Goal: Check status: Check status

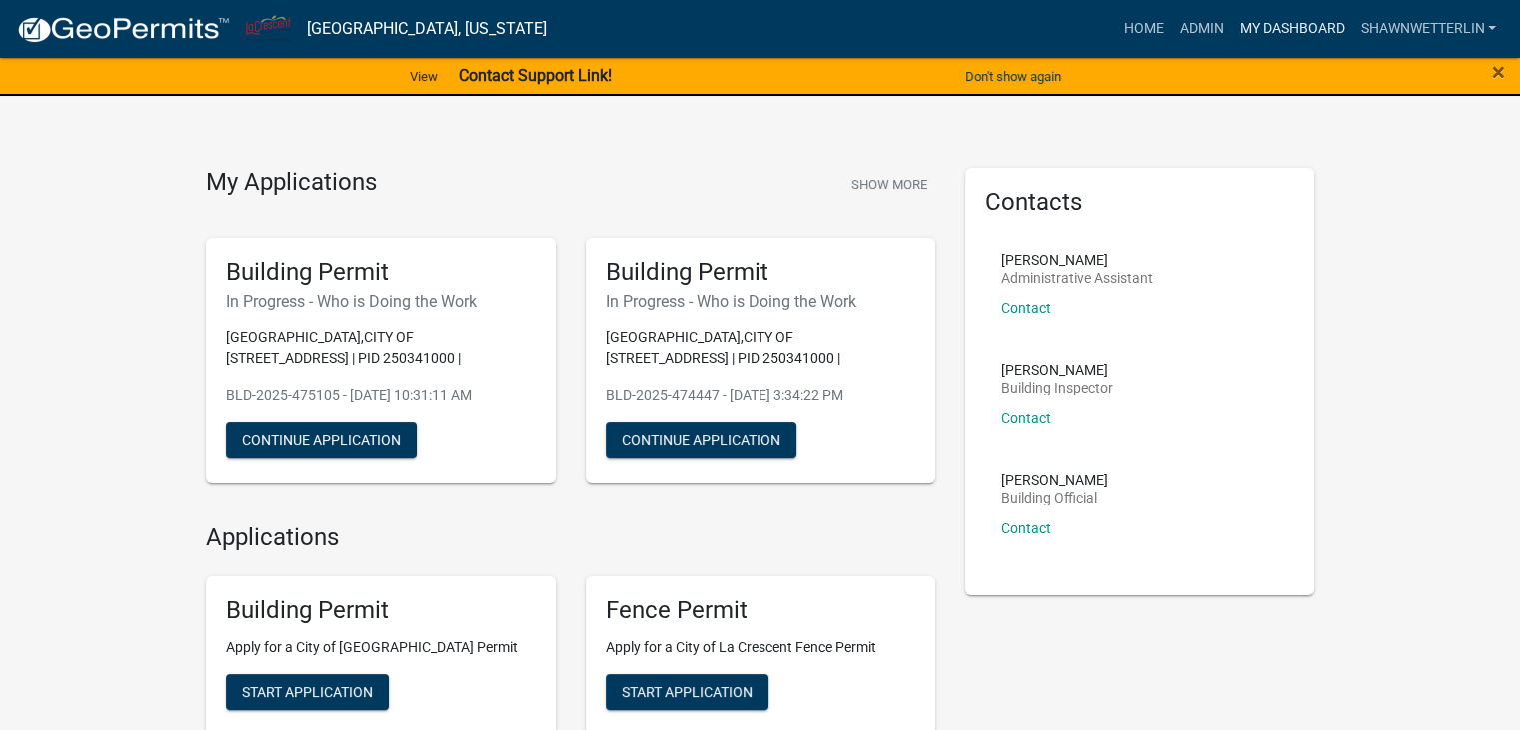
click at [1279, 22] on link "My Dashboard" at bounding box center [1291, 29] width 121 height 38
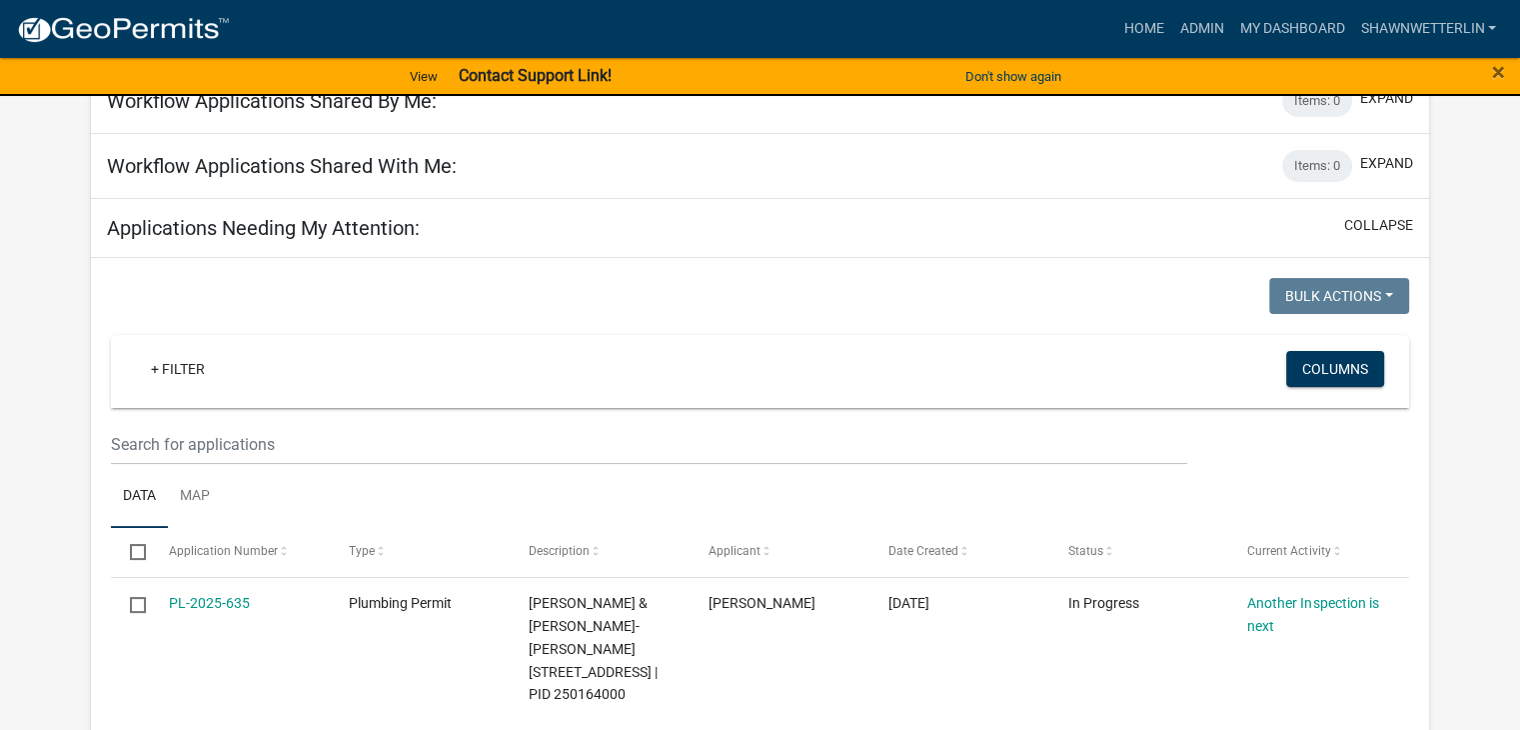
scroll to position [200, 0]
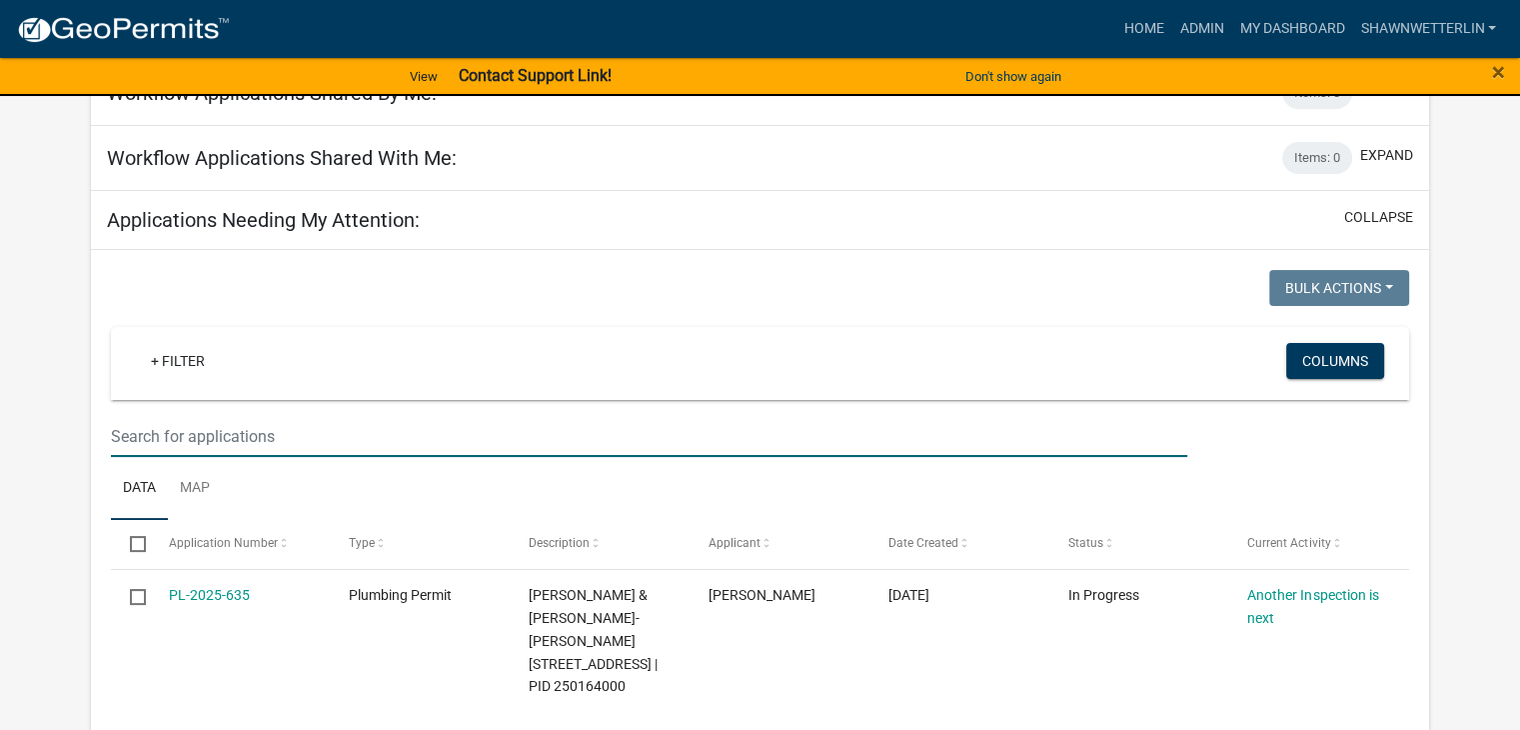
click at [252, 434] on input "text" at bounding box center [649, 436] width 1077 height 41
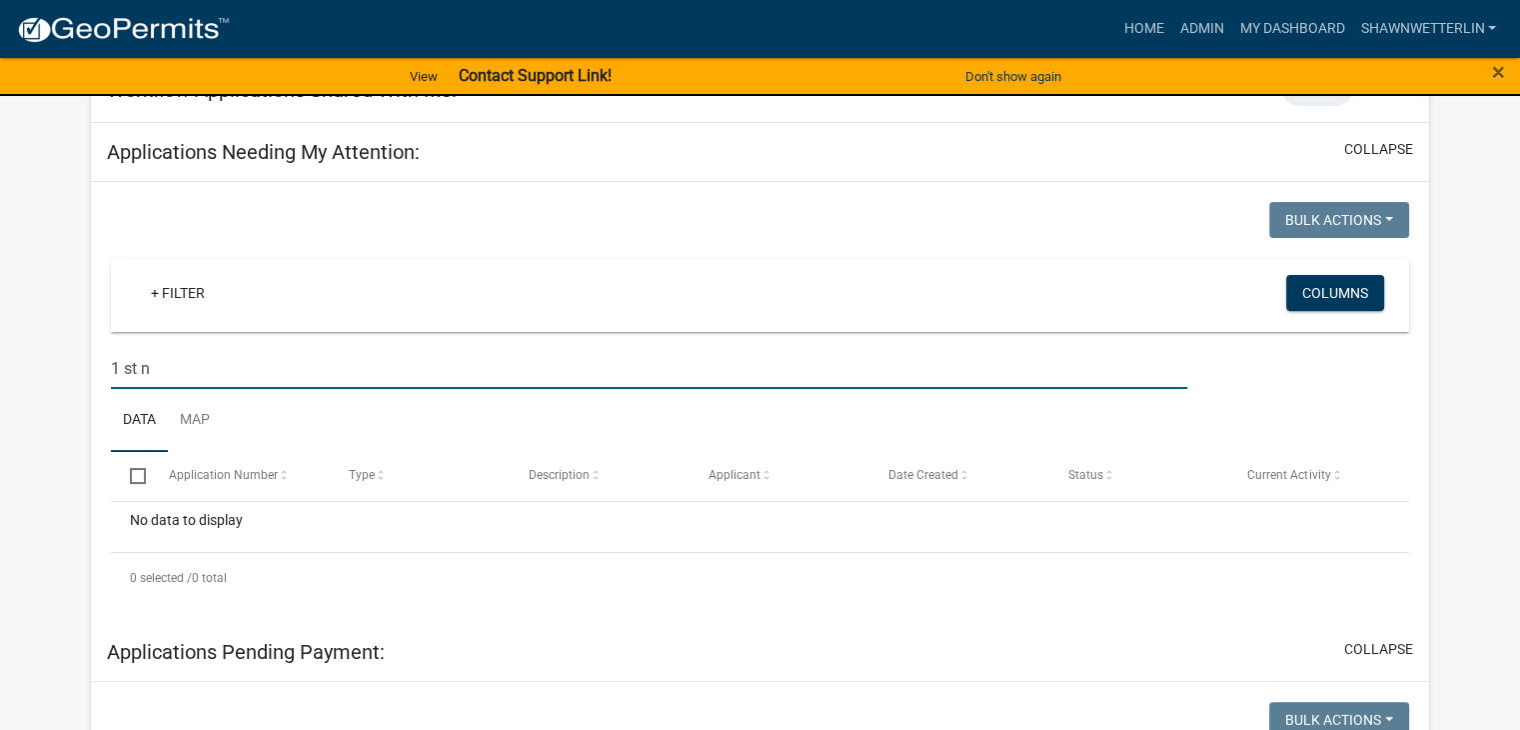
scroll to position [0, 0]
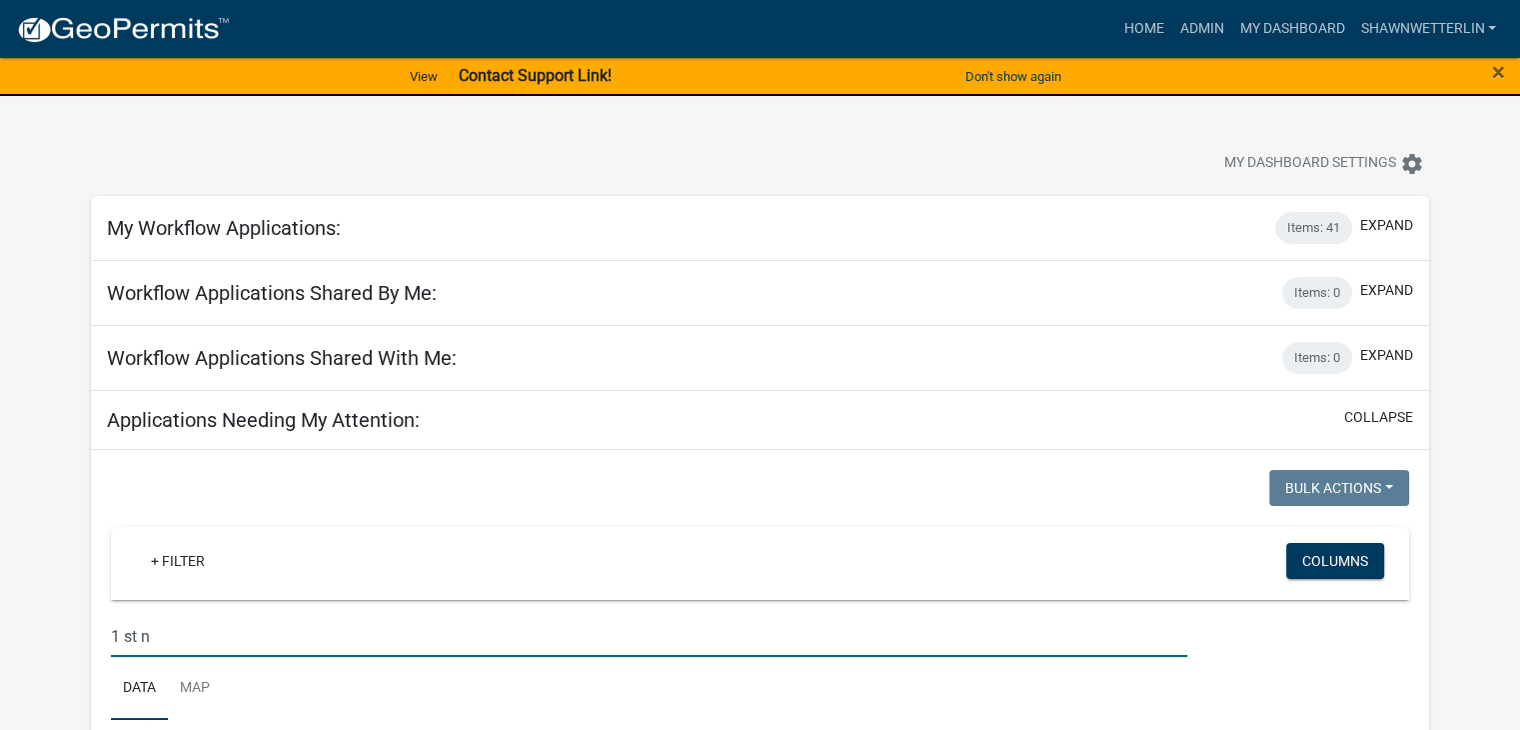
click at [124, 633] on input "1 st n" at bounding box center [649, 636] width 1077 height 41
type input "1st n"
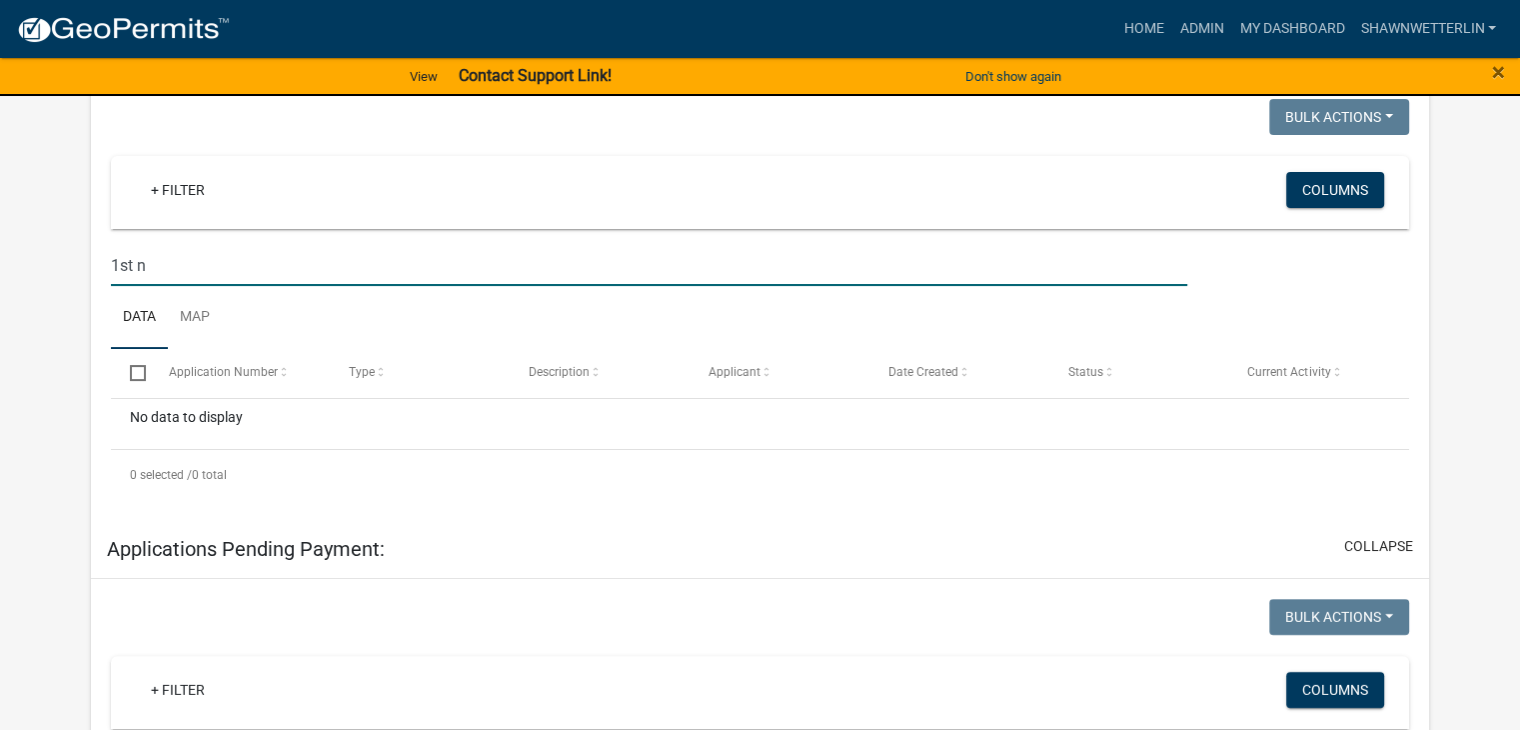
scroll to position [100, 0]
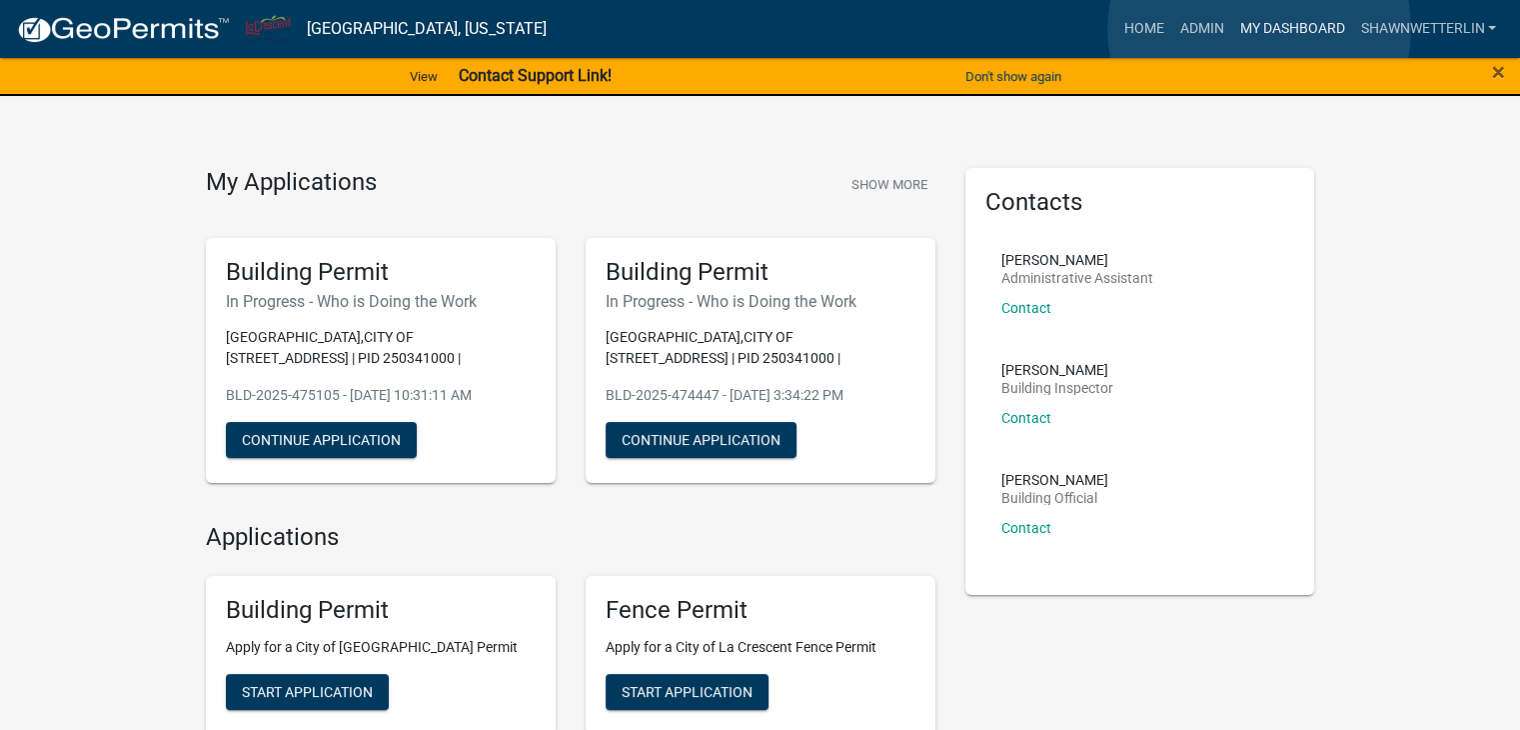
click at [1259, 29] on link "My Dashboard" at bounding box center [1291, 29] width 121 height 38
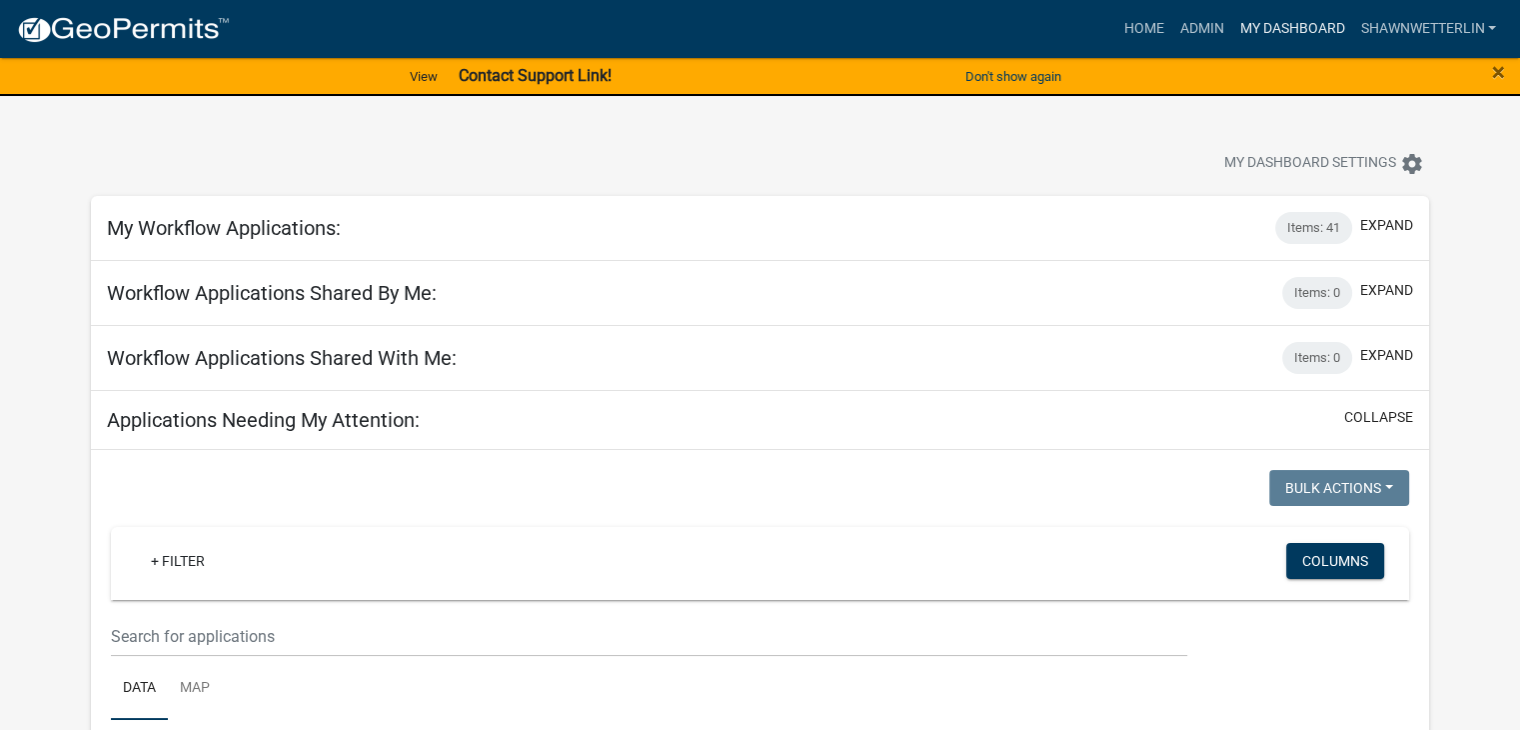
click at [1259, 29] on link "My Dashboard" at bounding box center [1291, 29] width 121 height 38
click at [235, 613] on wm-filter-builder "+ Filter Columns" at bounding box center [760, 592] width 1298 height 130
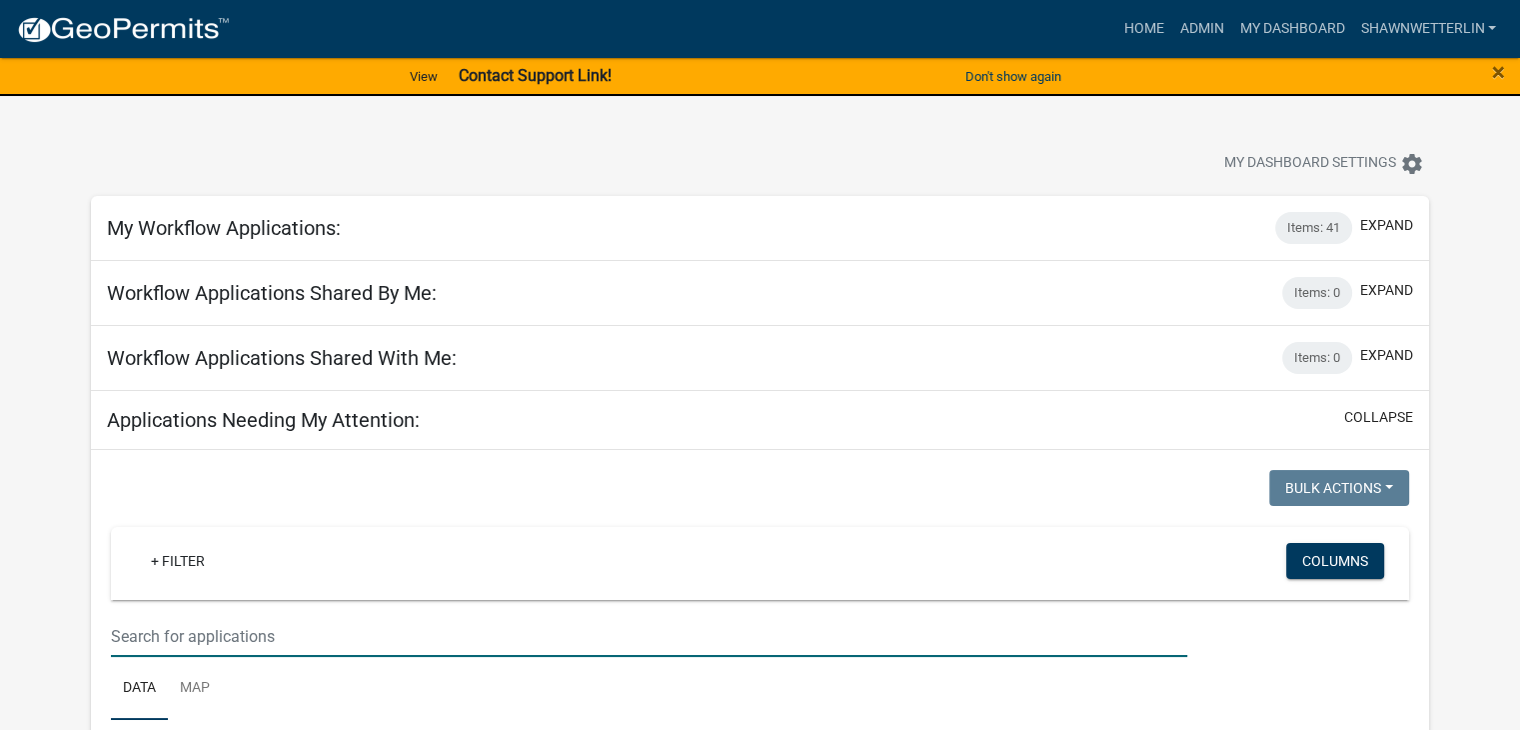
click at [228, 629] on input "text" at bounding box center [649, 636] width 1077 height 41
type input "P"
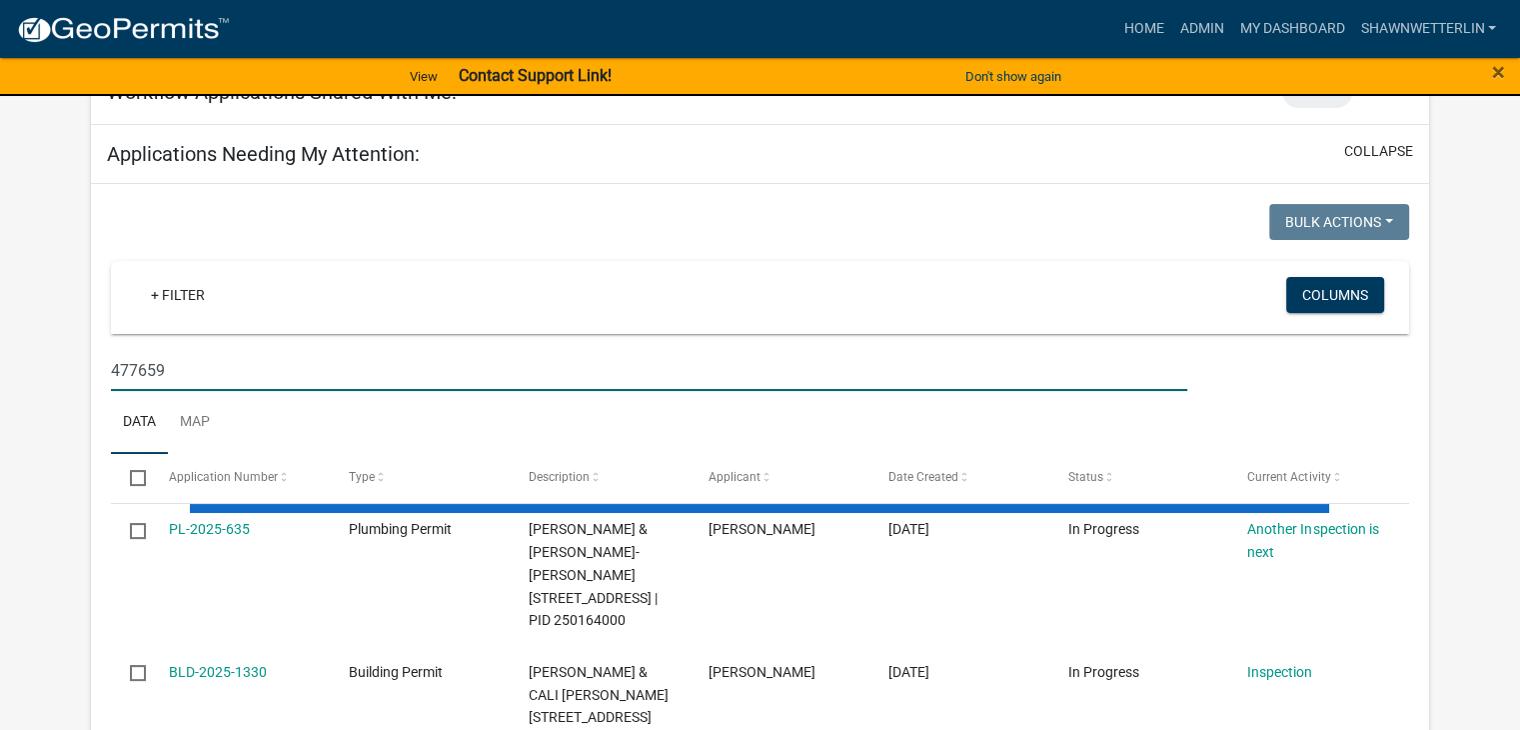
scroll to position [300, 0]
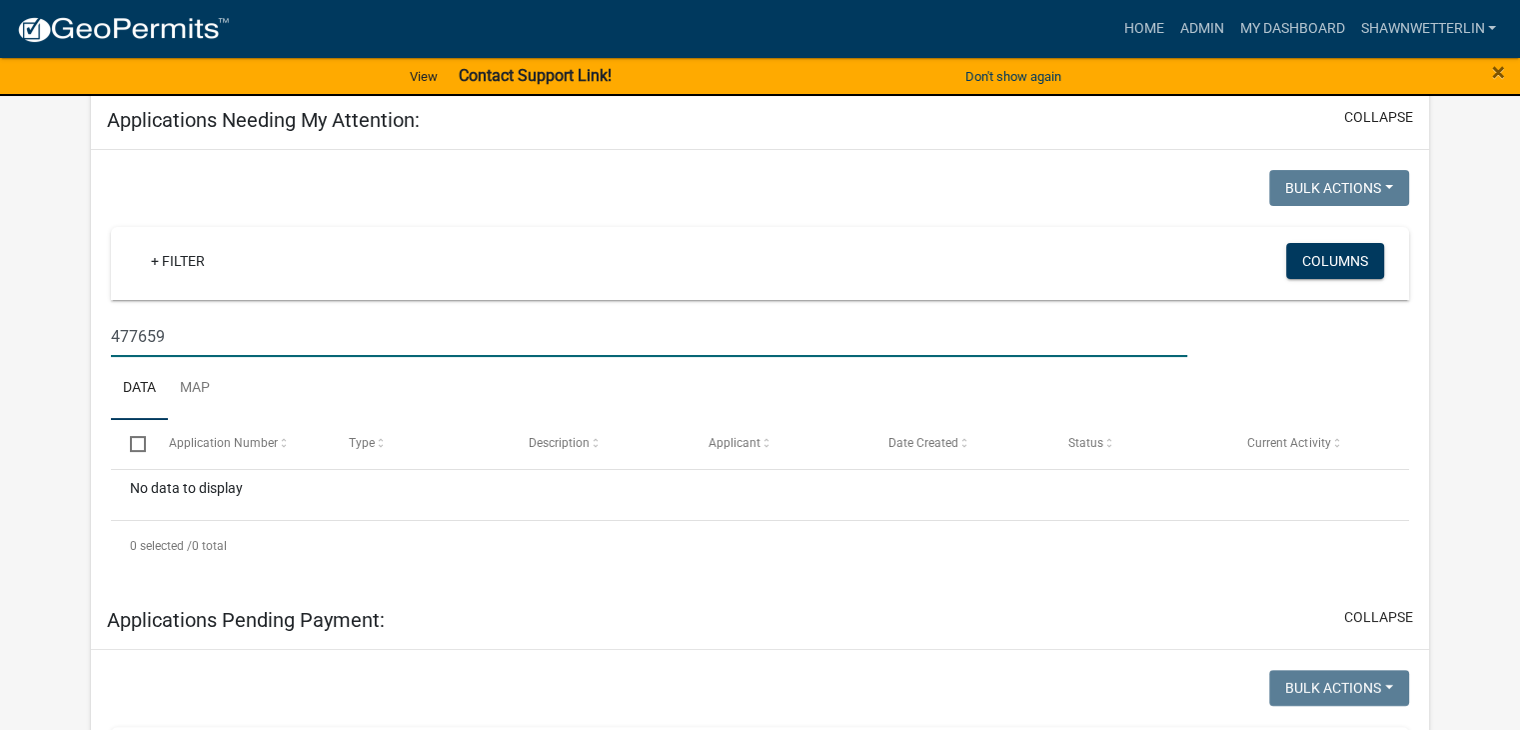
click at [208, 326] on input "477659" at bounding box center [649, 336] width 1077 height 41
type input "4"
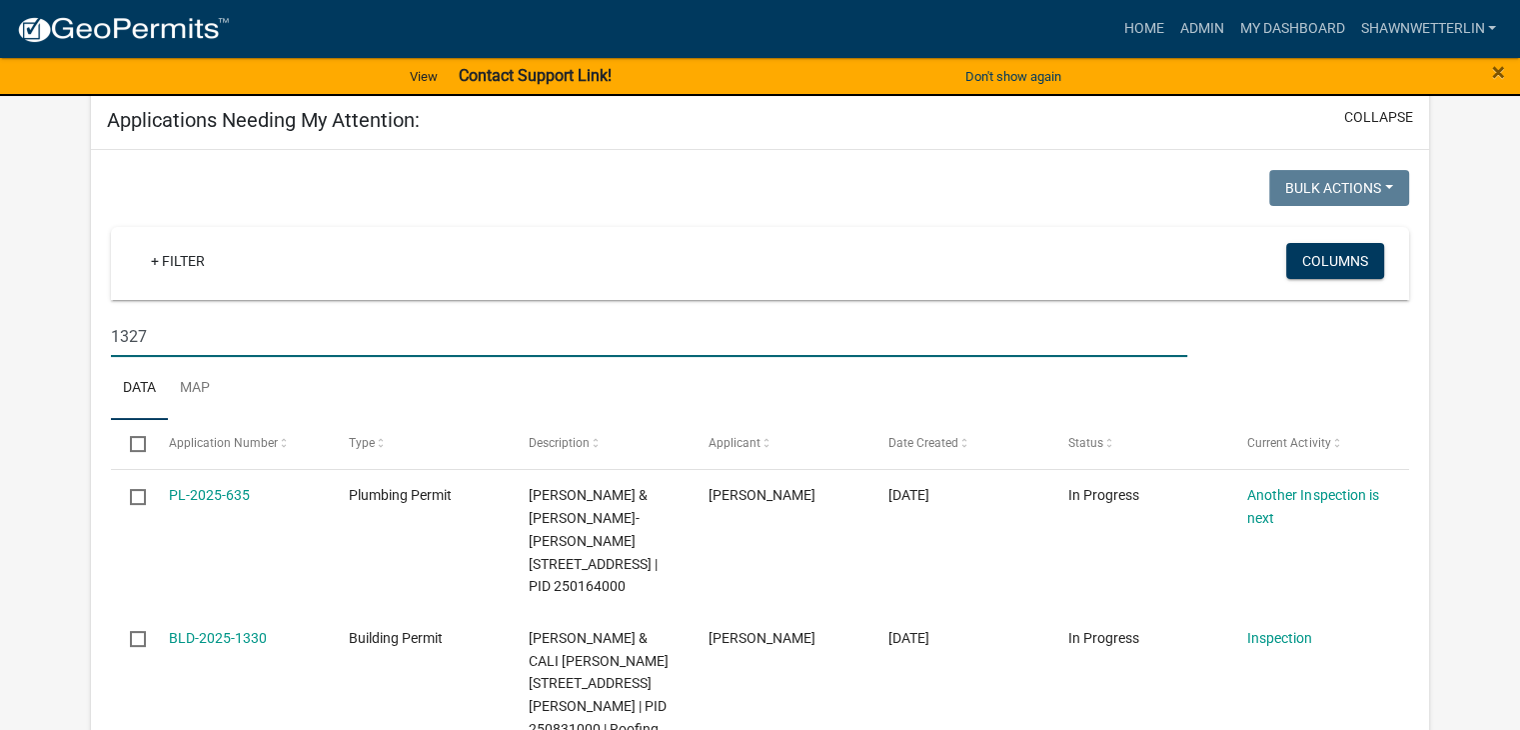
type input "1327"
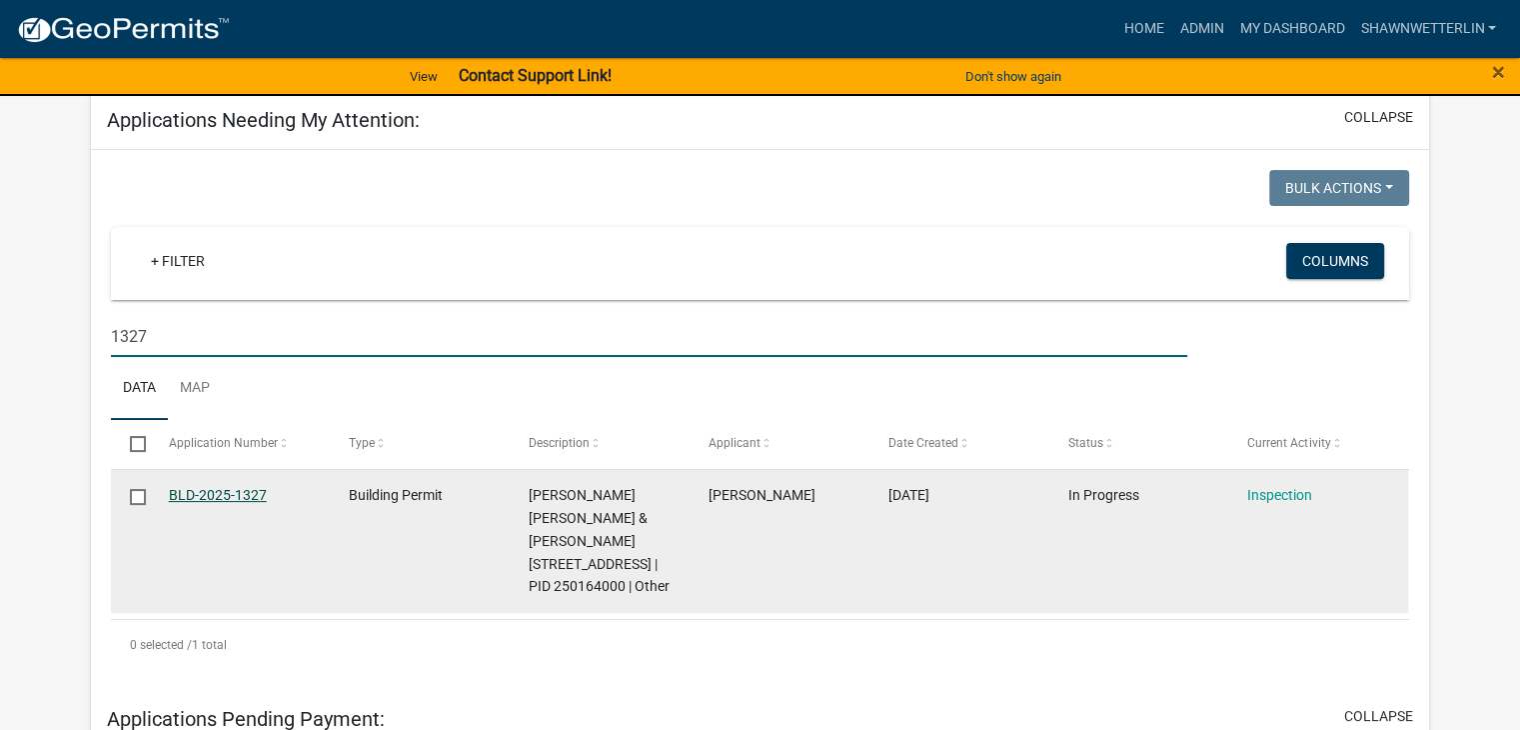
click at [234, 490] on link "BLD-2025-1327" at bounding box center [218, 495] width 98 height 16
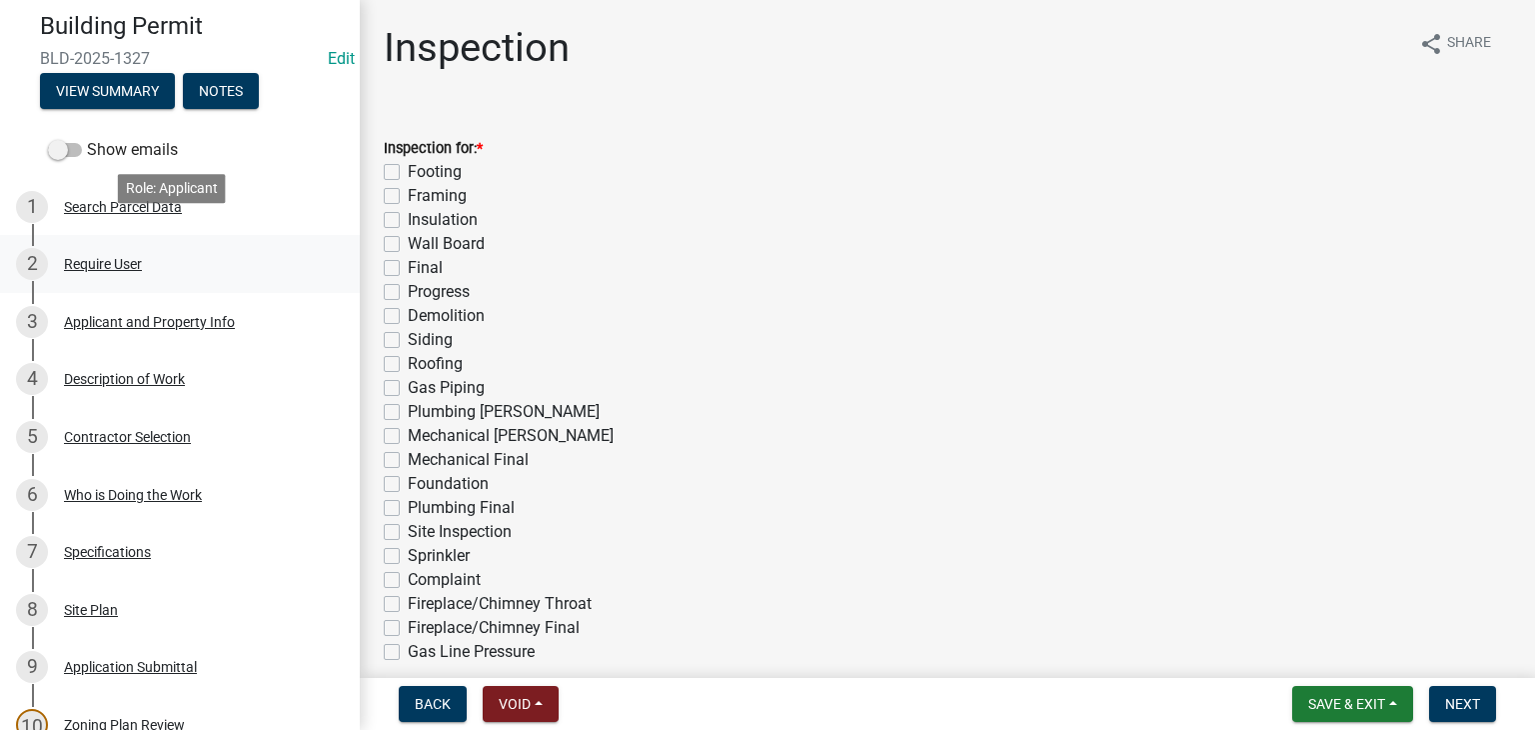
scroll to position [200, 0]
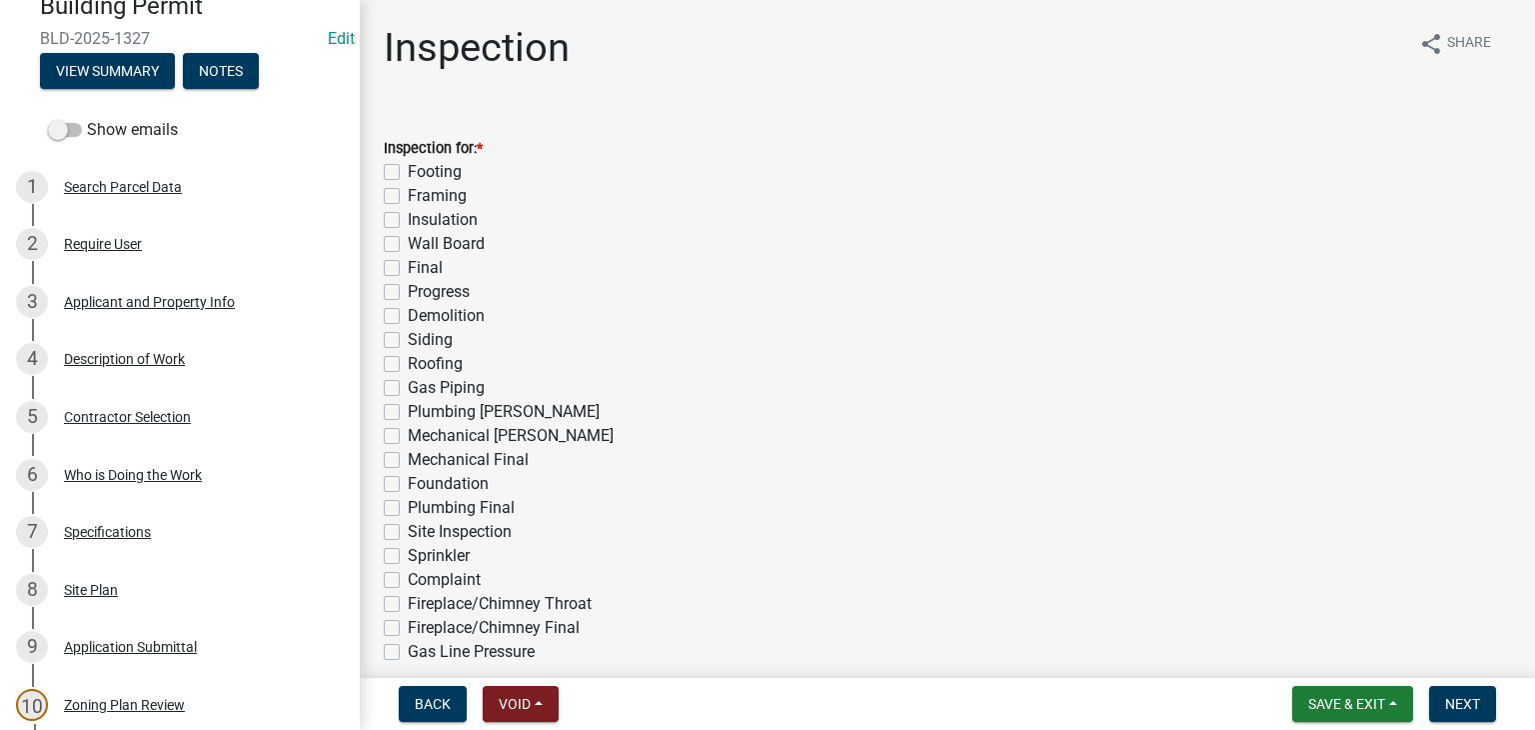
click at [131, 365] on div "Description of Work" at bounding box center [124, 359] width 121 height 14
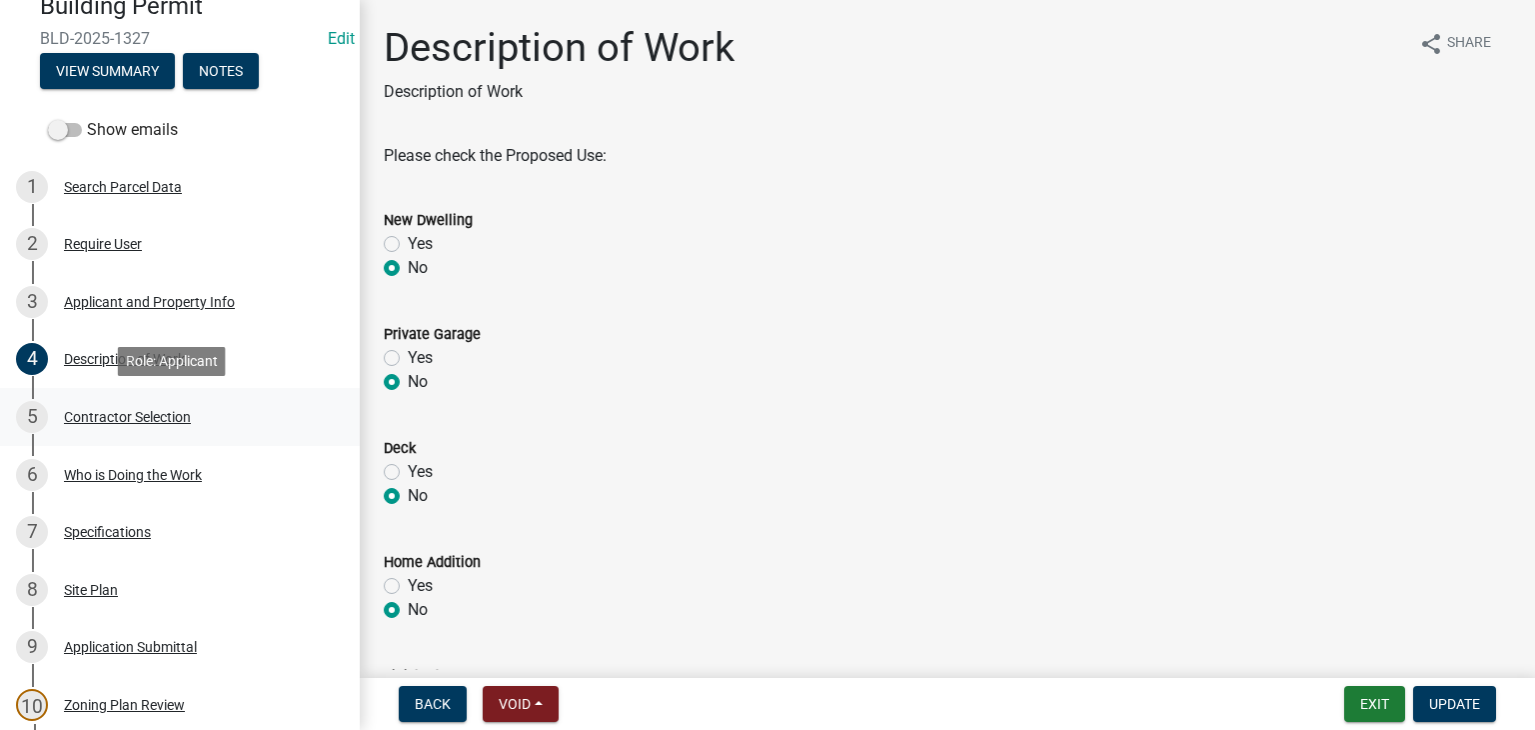
click at [149, 417] on div "Contractor Selection" at bounding box center [127, 417] width 127 height 14
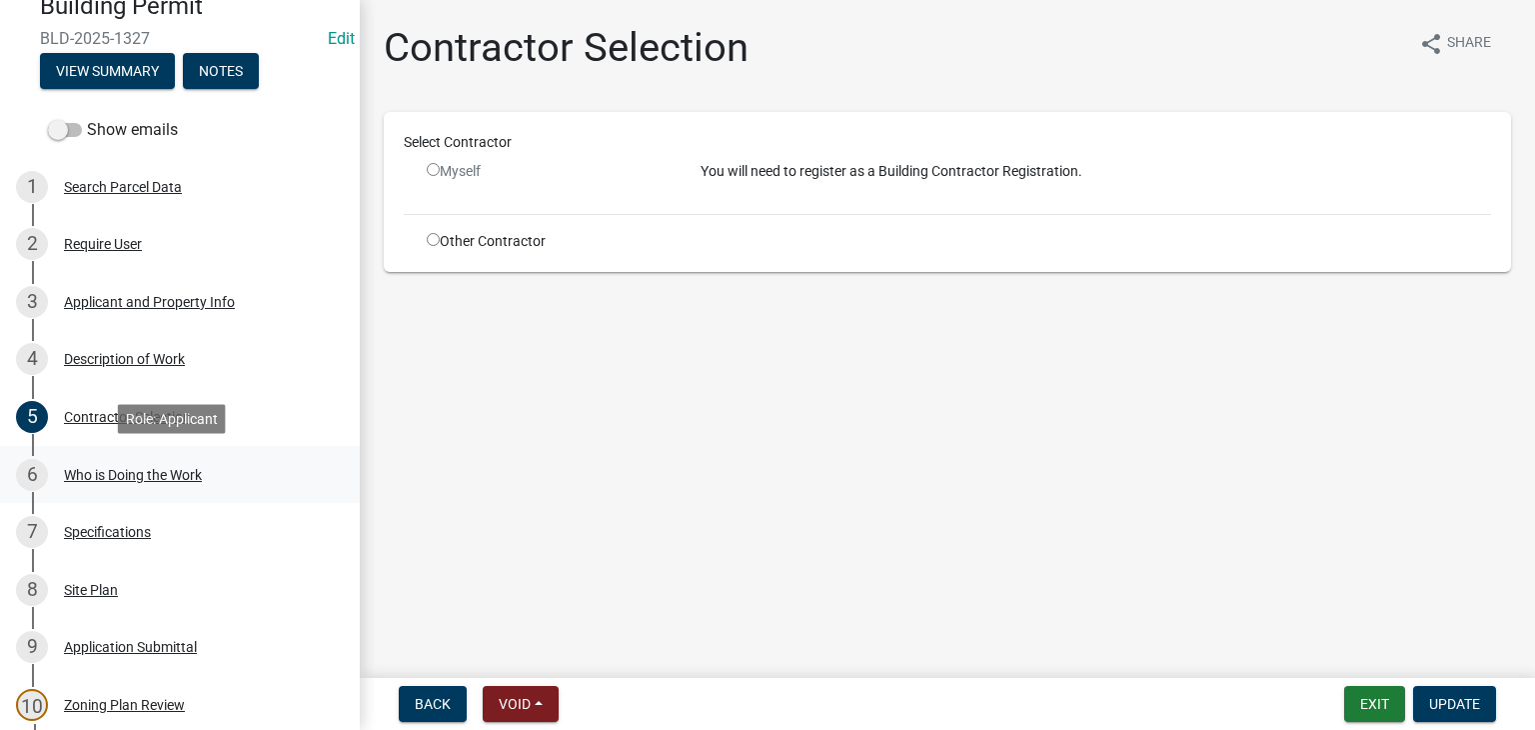
click at [151, 470] on div "Who is Doing the Work" at bounding box center [133, 475] width 138 height 14
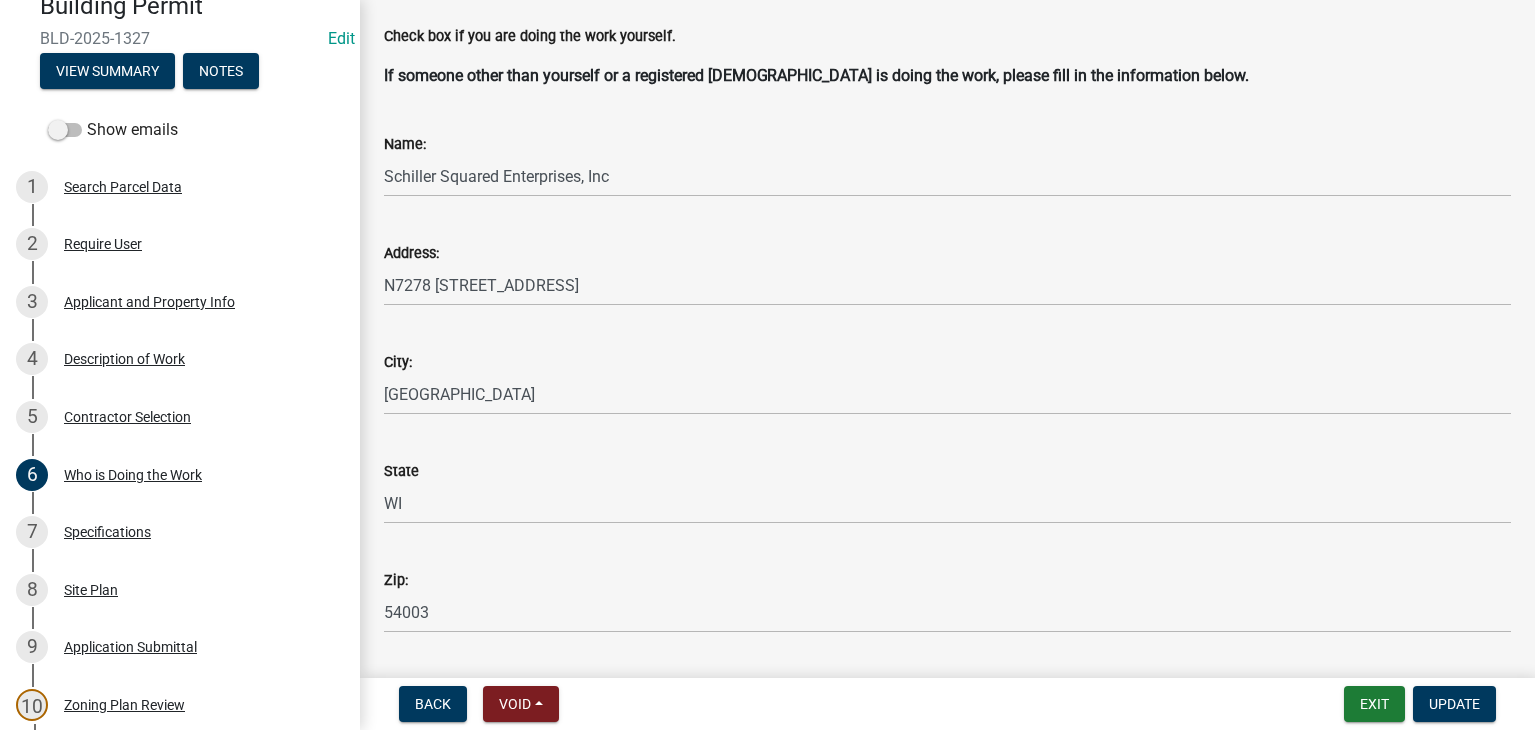
scroll to position [63, 0]
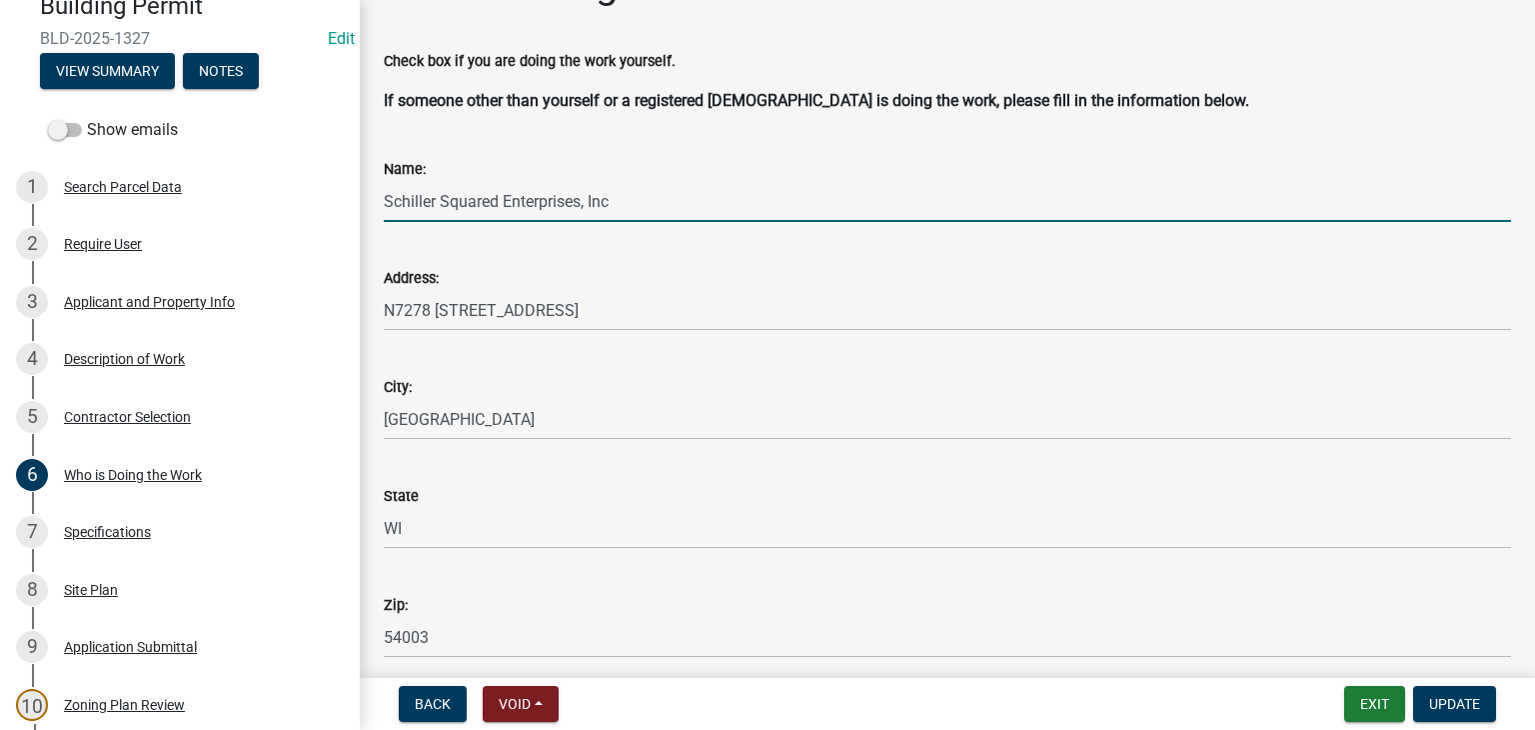
drag, startPoint x: 624, startPoint y: 201, endPoint x: 380, endPoint y: 207, distance: 244.0
click at [380, 207] on div "Name: Schiller Squared Enterprises, Inc" at bounding box center [947, 175] width 1157 height 93
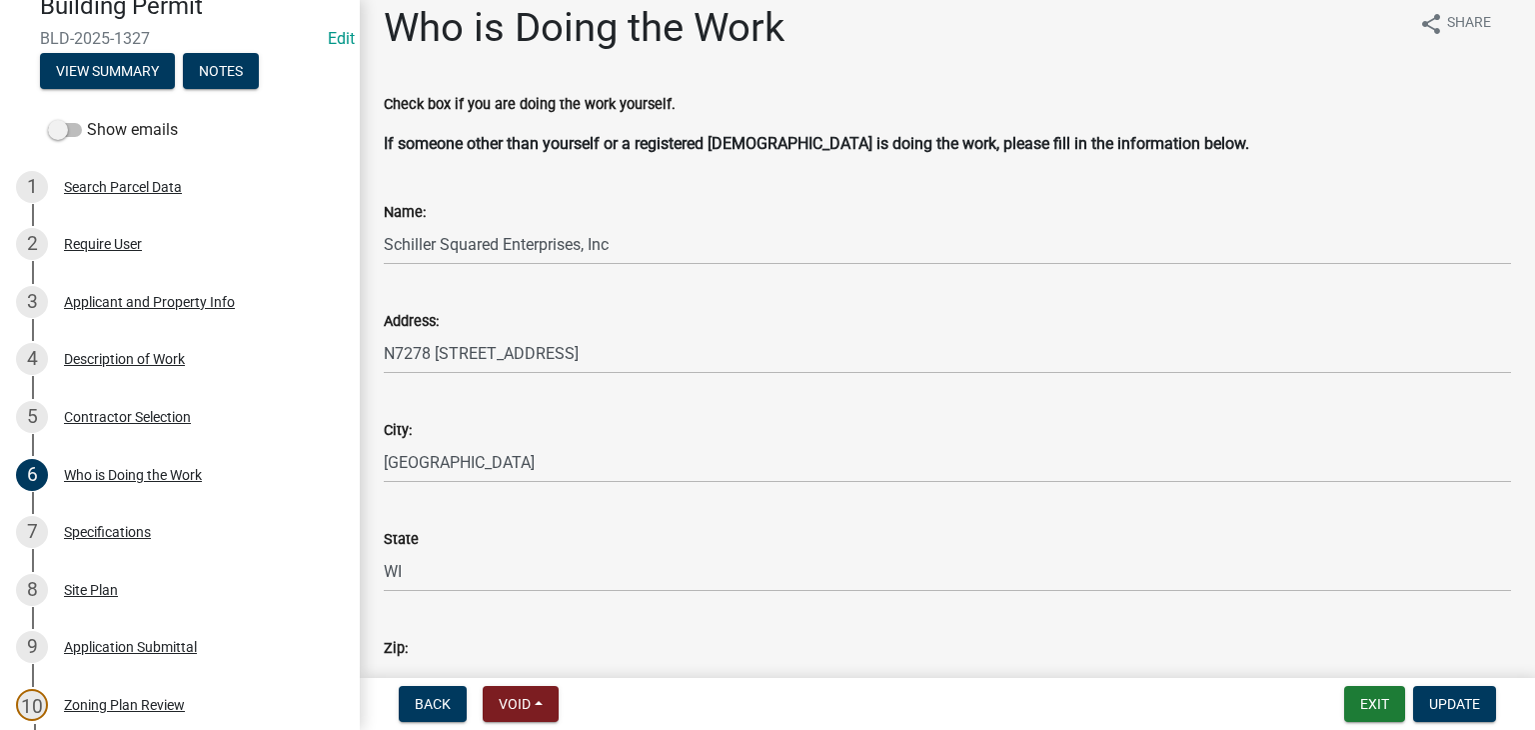
scroll to position [0, 0]
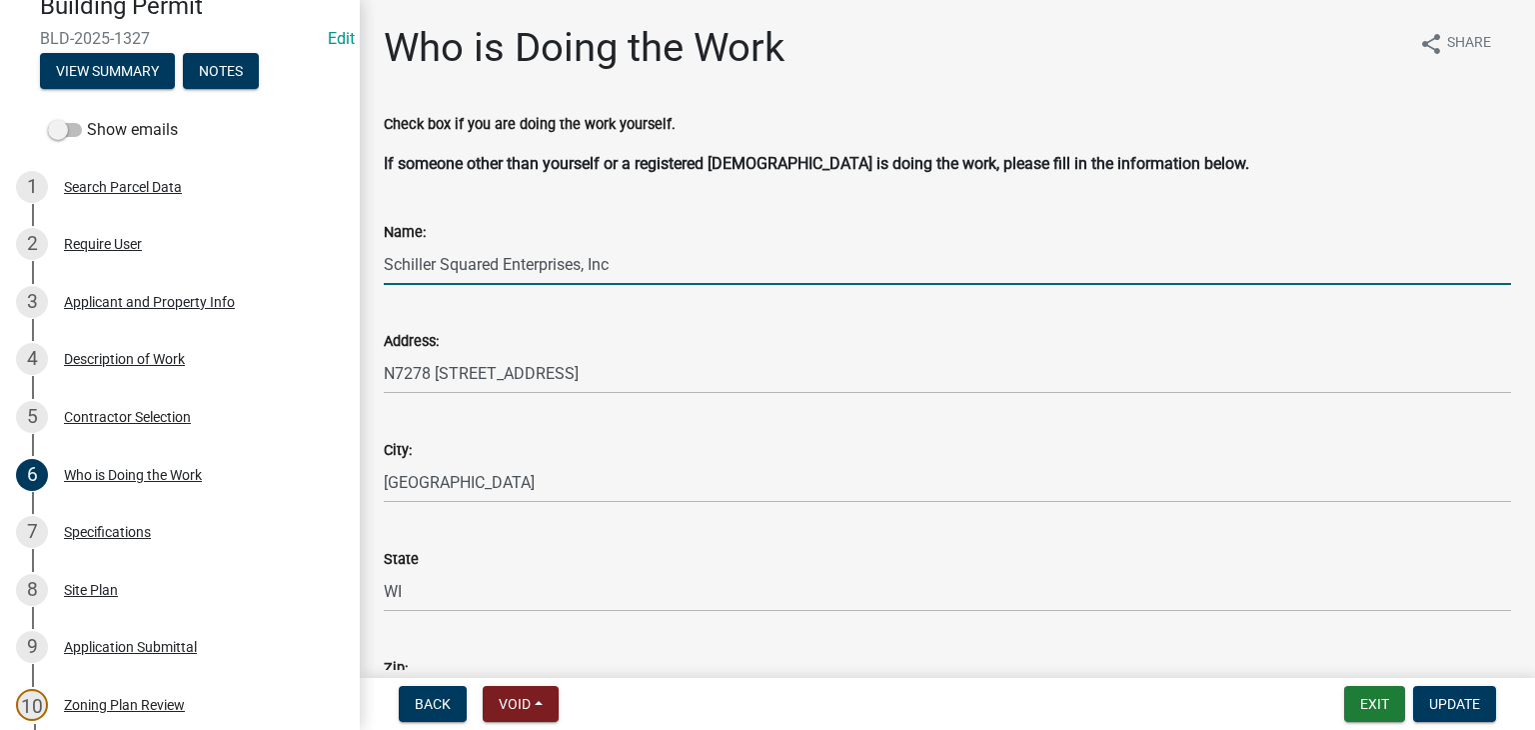
click at [642, 273] on input "Schiller Squared Enterprises, Inc" at bounding box center [947, 264] width 1127 height 41
paste input "BC636204"
click at [616, 271] on input "Schiller Squared Enterprises, Inc BC636204" at bounding box center [947, 264] width 1127 height 41
type input "Schiller Squared Enterprises, Inc #BC636204"
click at [1446, 698] on span "Update" at bounding box center [1454, 704] width 51 height 16
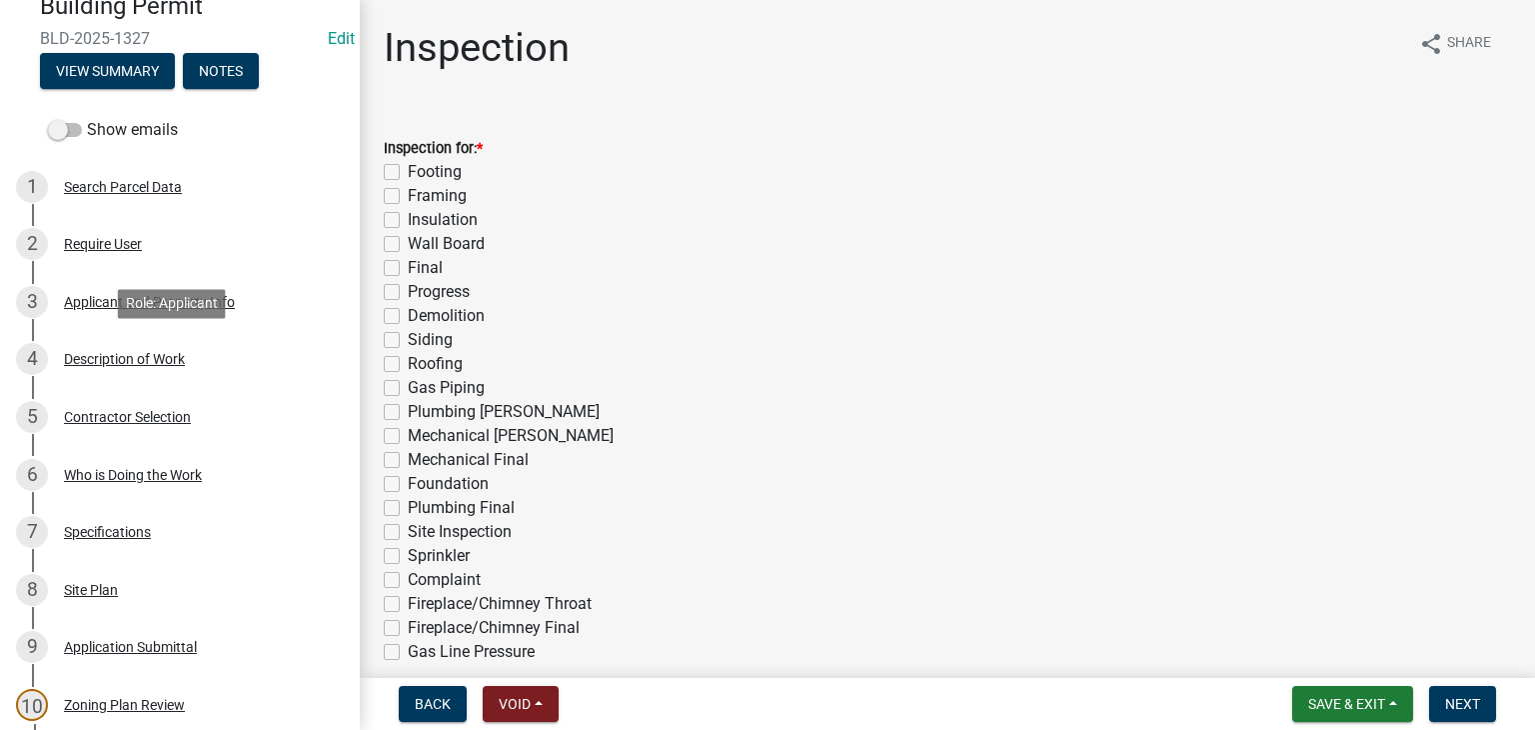
click at [143, 357] on div "Description of Work" at bounding box center [124, 359] width 121 height 14
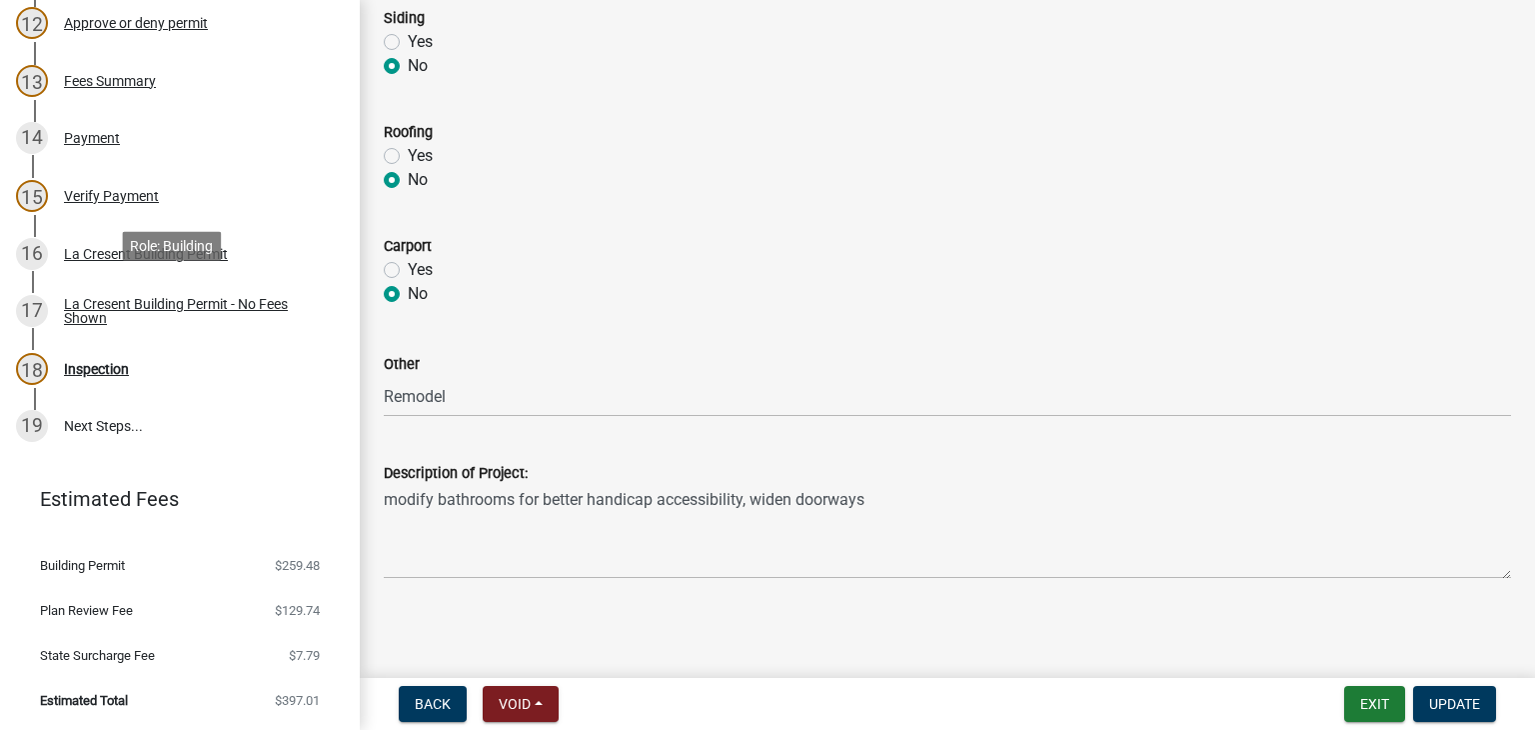
scroll to position [998, 0]
click at [100, 365] on div "Inspection" at bounding box center [96, 368] width 65 height 14
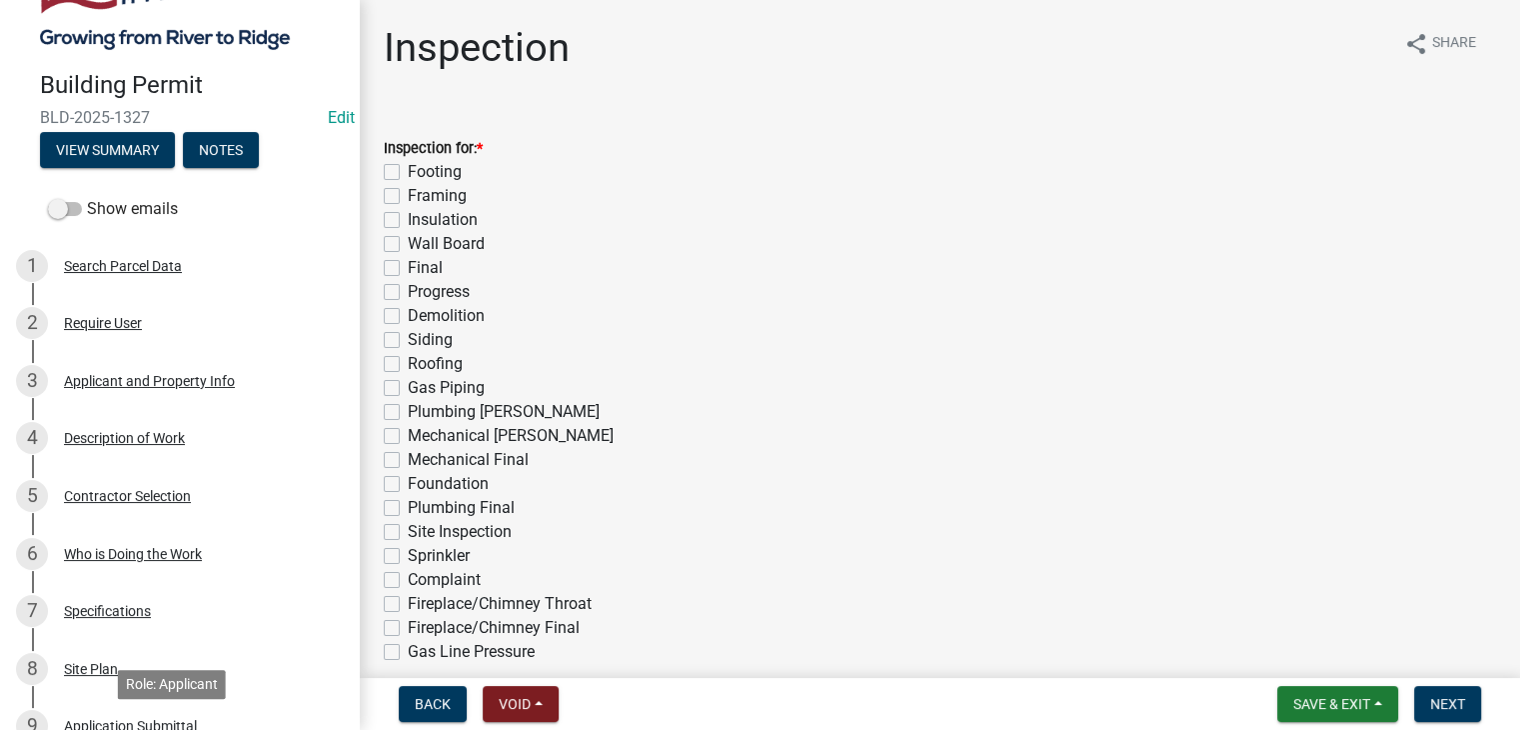
scroll to position [0, 0]
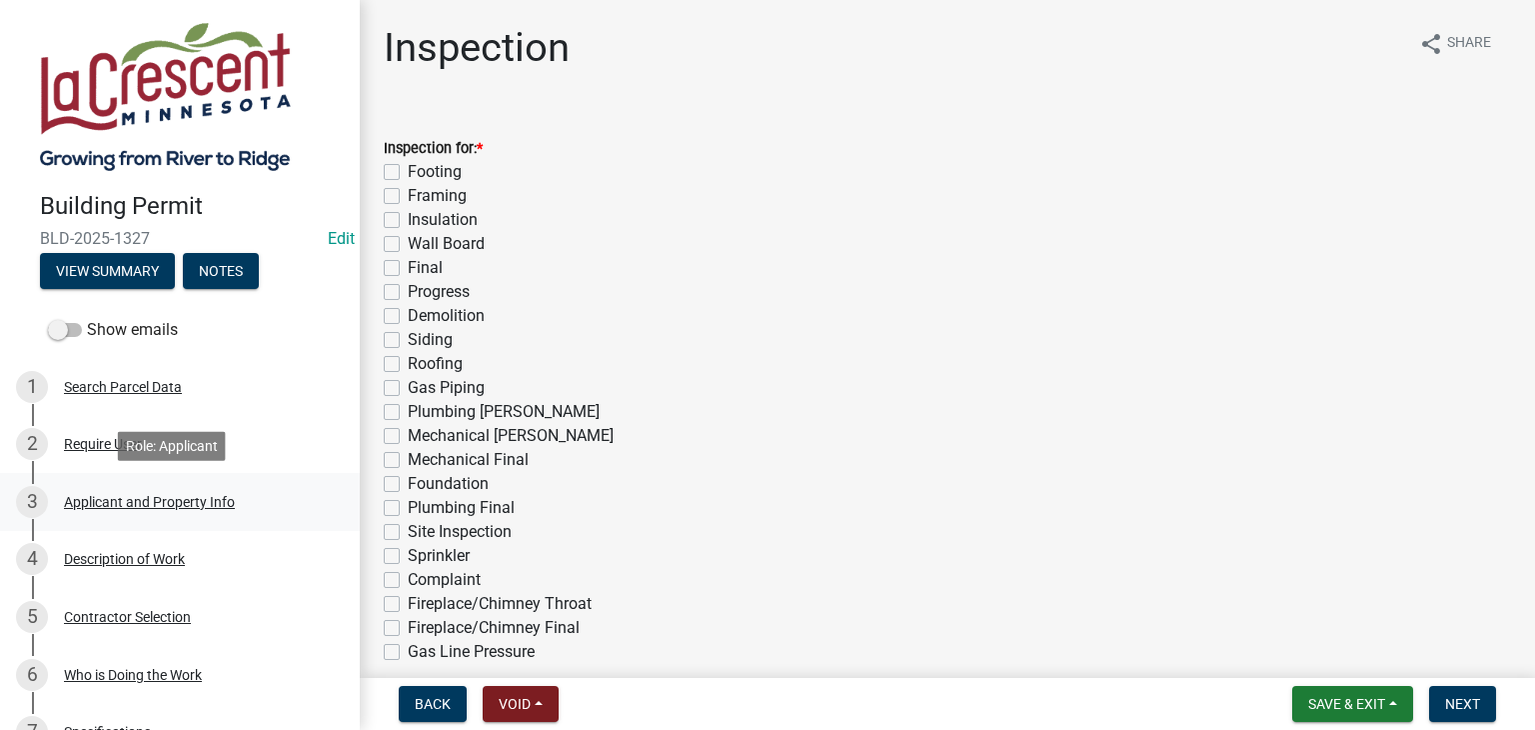
click at [144, 496] on div "Applicant and Property Info" at bounding box center [149, 502] width 171 height 14
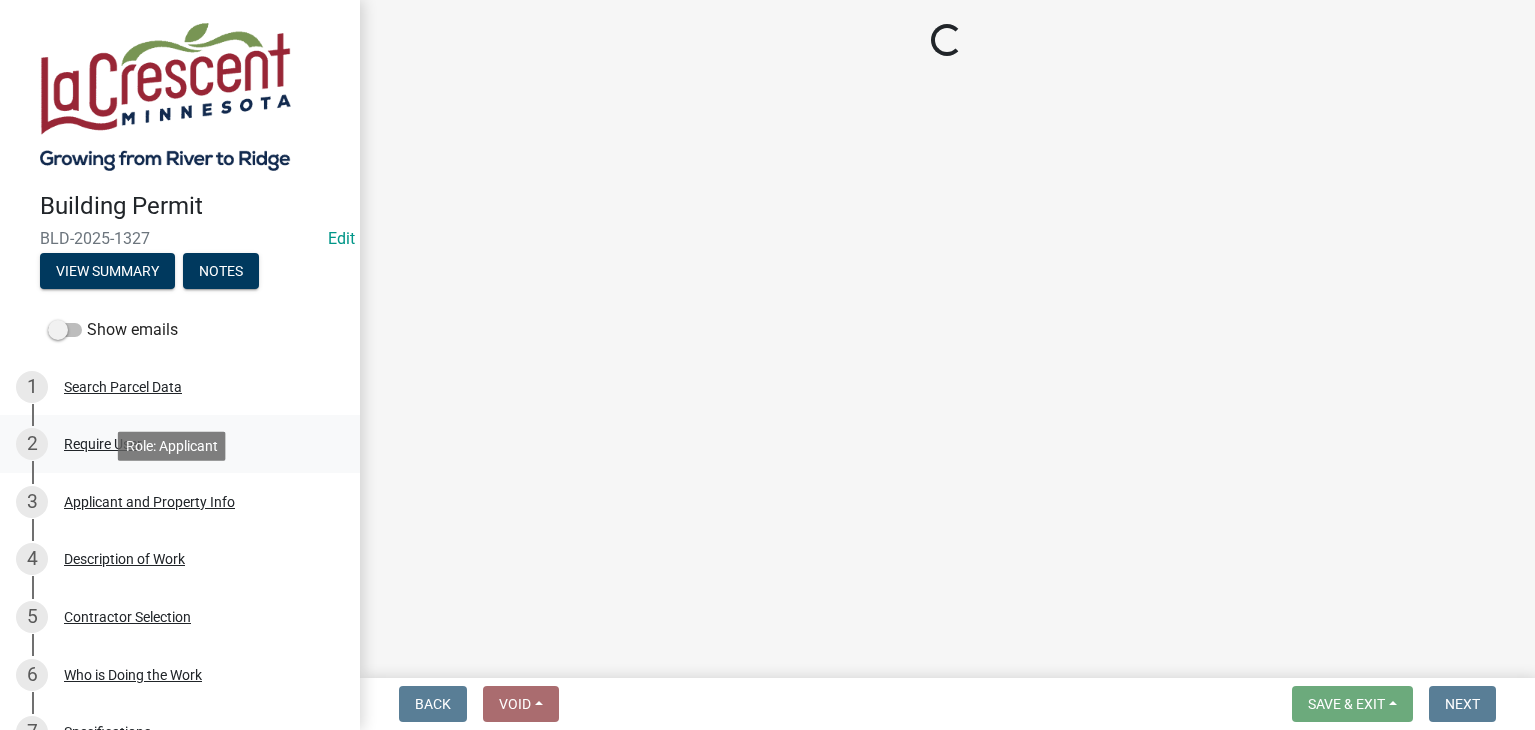
select select "e838c9e2-1e6e-4405-bddc-a3335cd38b08"
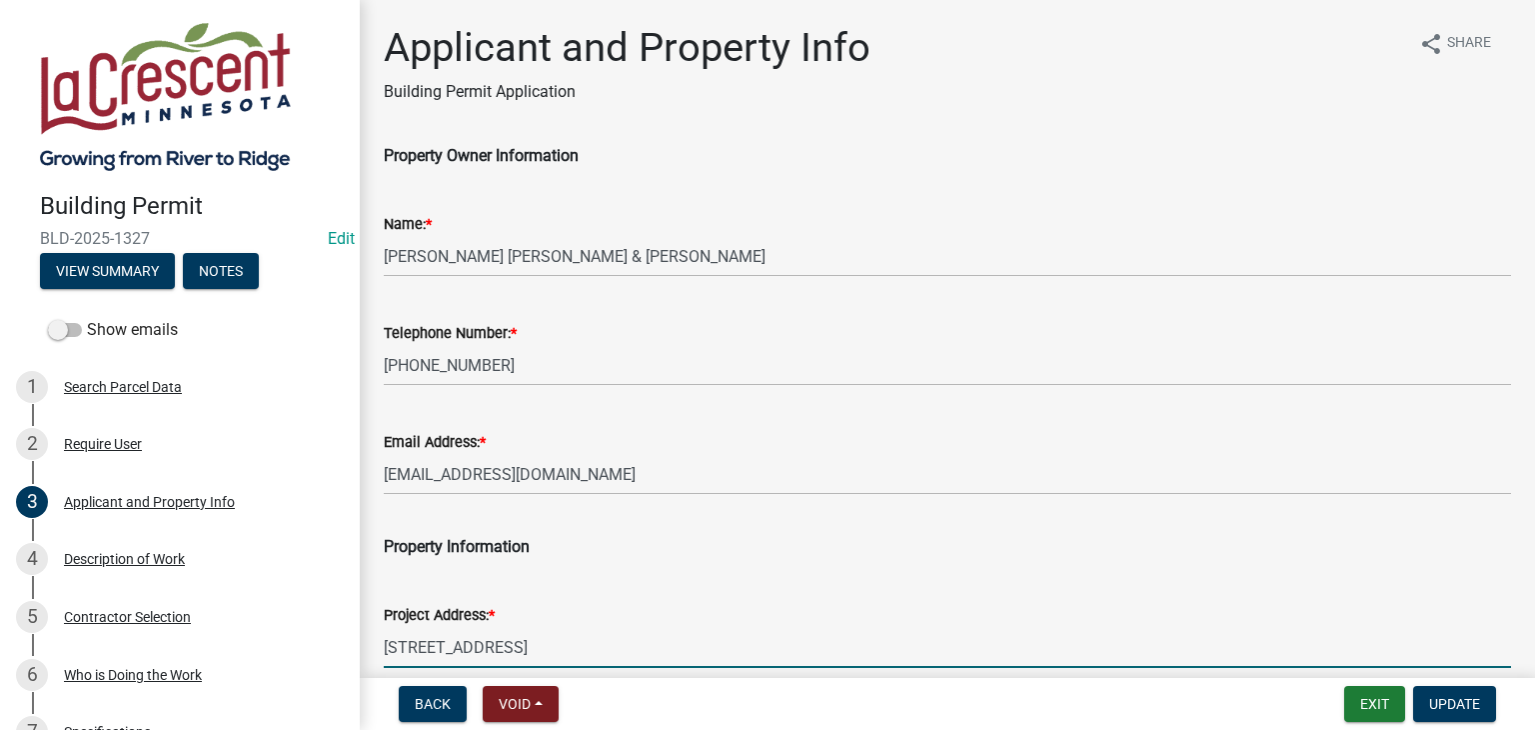
drag, startPoint x: 488, startPoint y: 645, endPoint x: 378, endPoint y: 645, distance: 109.9
click at [378, 645] on div "Project Address: * [STREET_ADDRESS]" at bounding box center [947, 621] width 1157 height 93
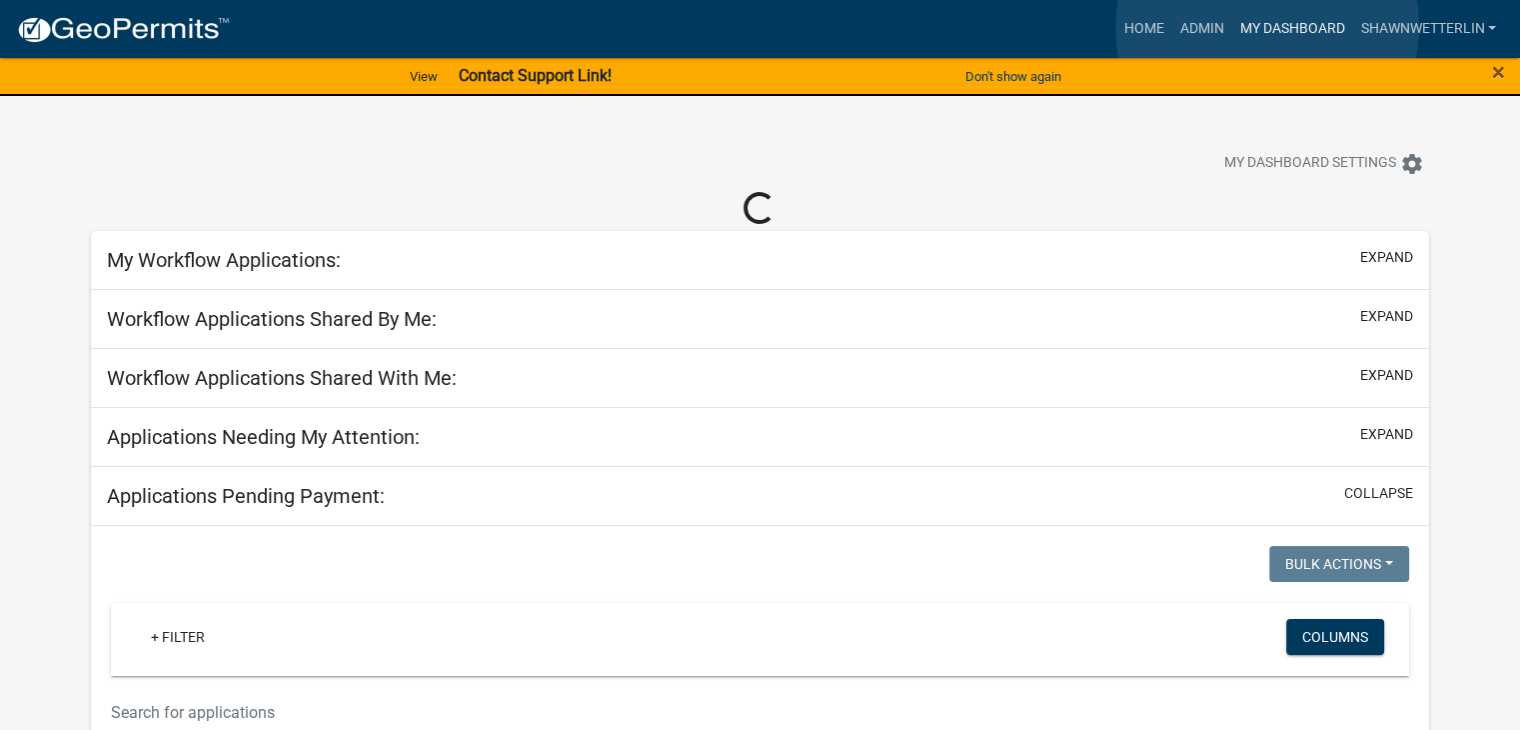
click at [1267, 27] on link "My Dashboard" at bounding box center [1291, 29] width 121 height 38
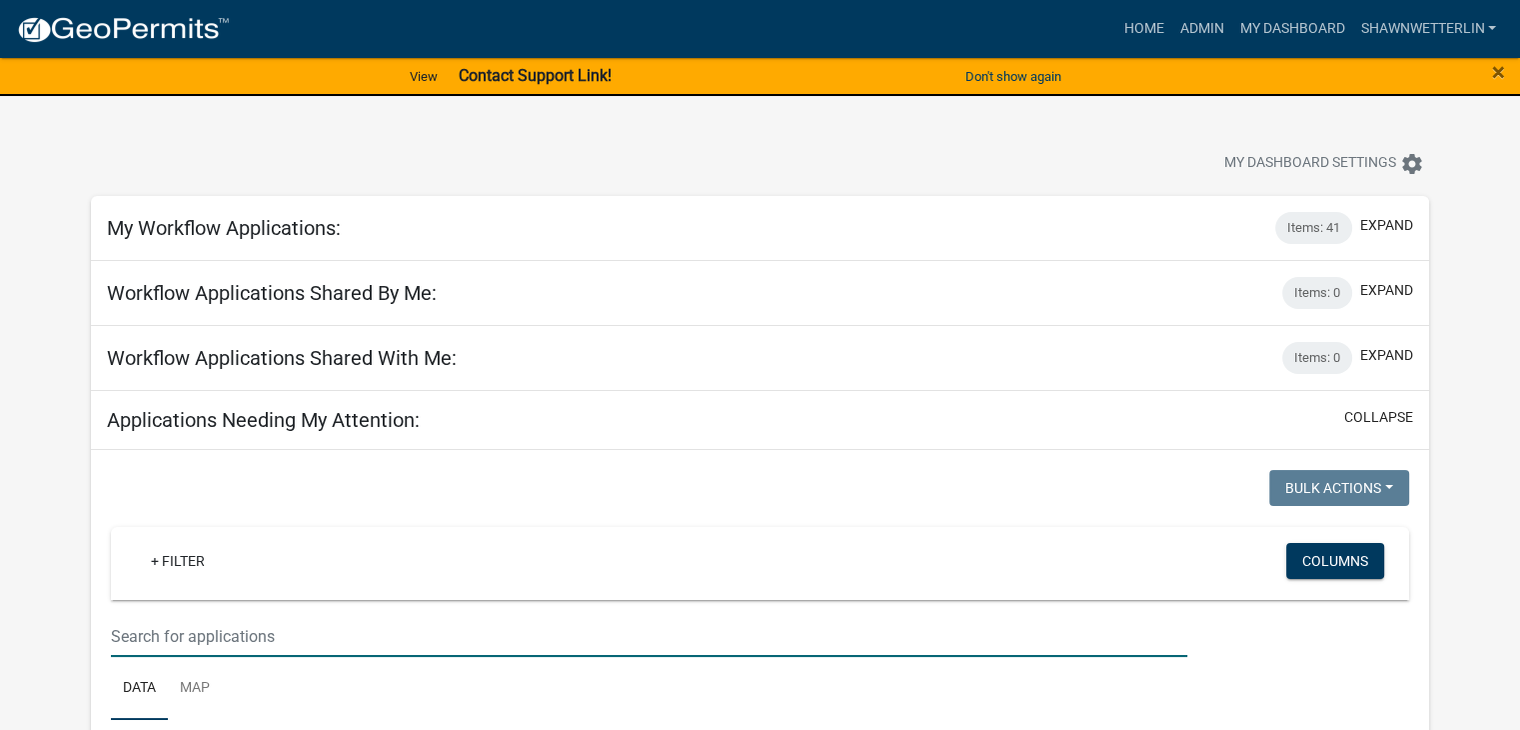
click at [120, 618] on input "text" at bounding box center [649, 636] width 1077 height 41
paste input "[STREET_ADDRESS]"
type input "[STREET_ADDRESS]"
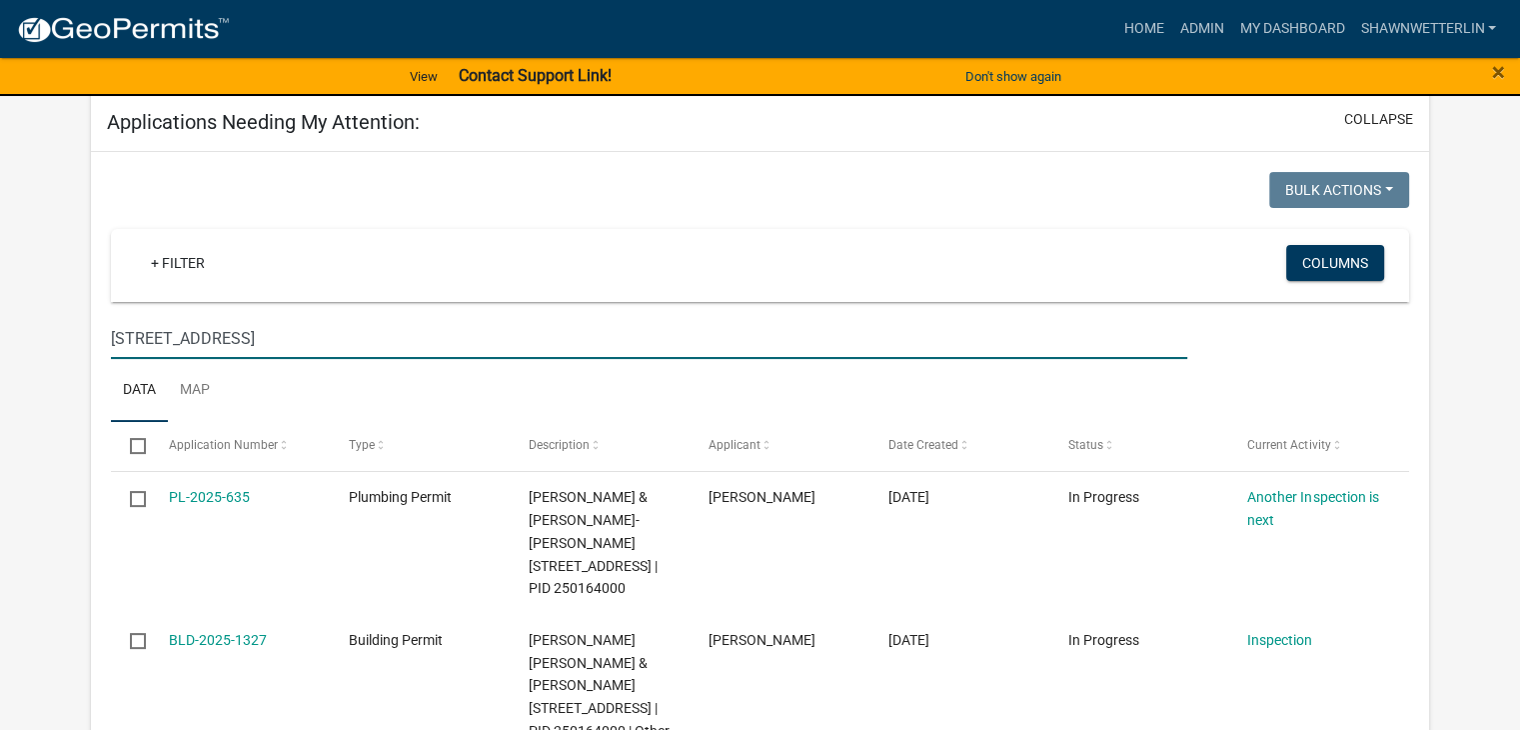
scroll to position [300, 0]
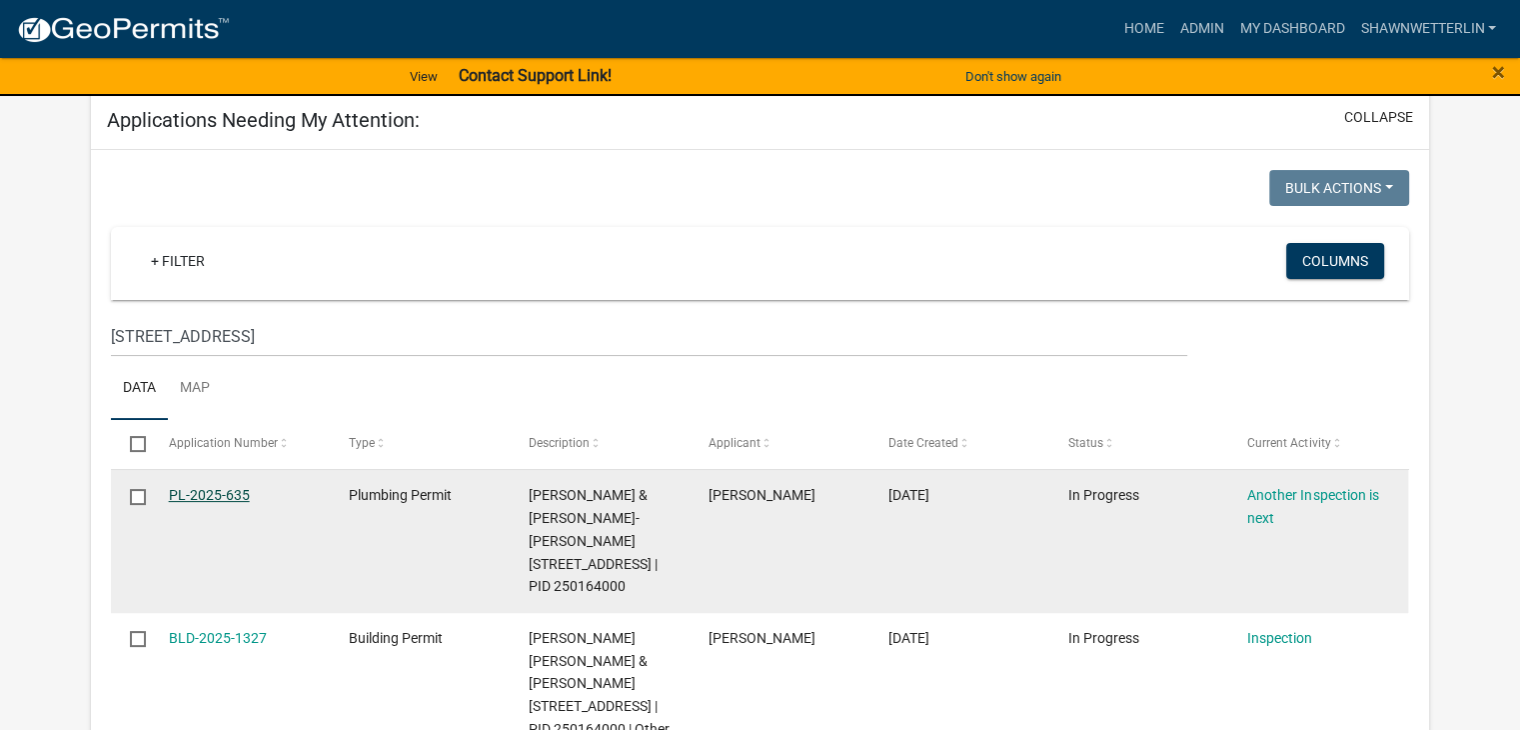
click at [209, 494] on link "PL-2025-635" at bounding box center [209, 495] width 81 height 16
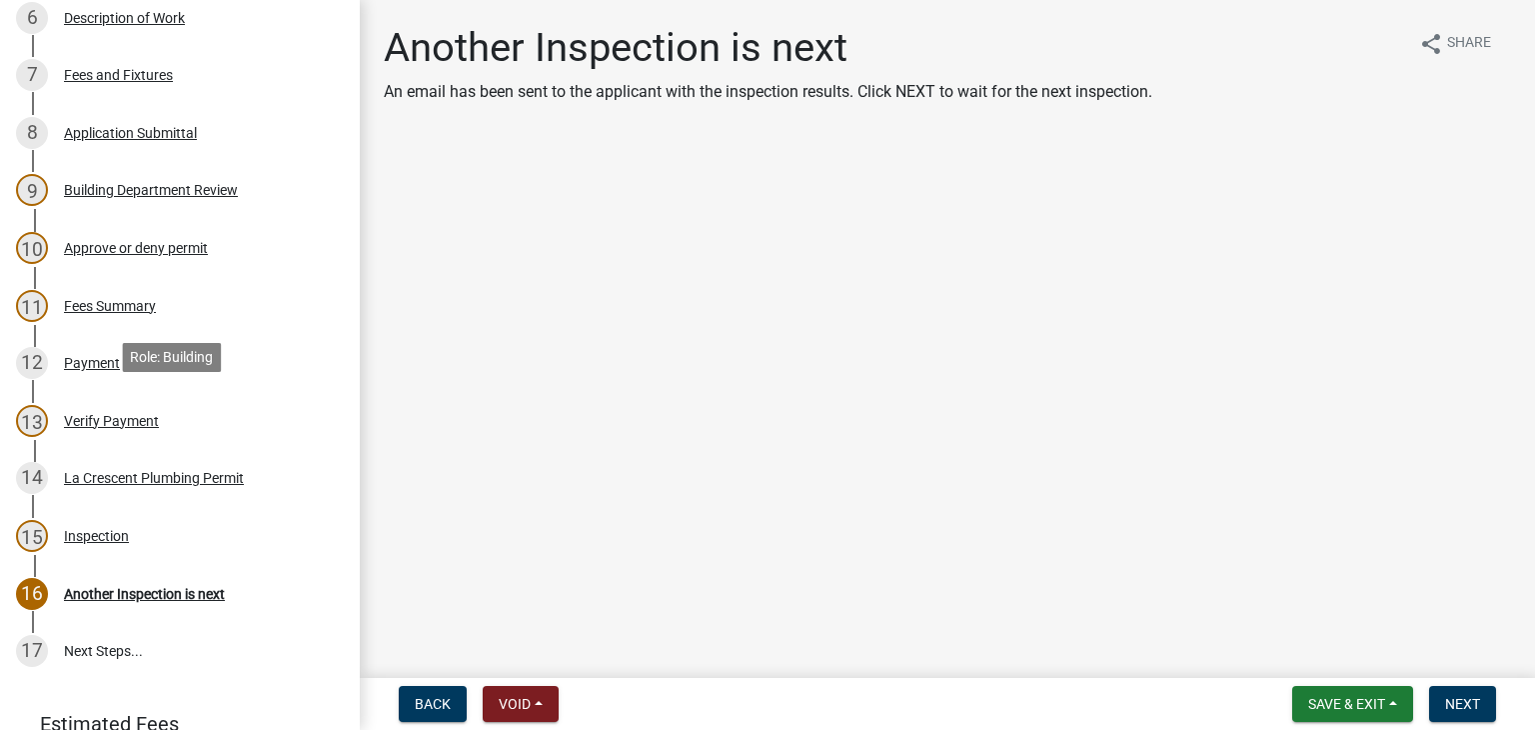
scroll to position [700, 0]
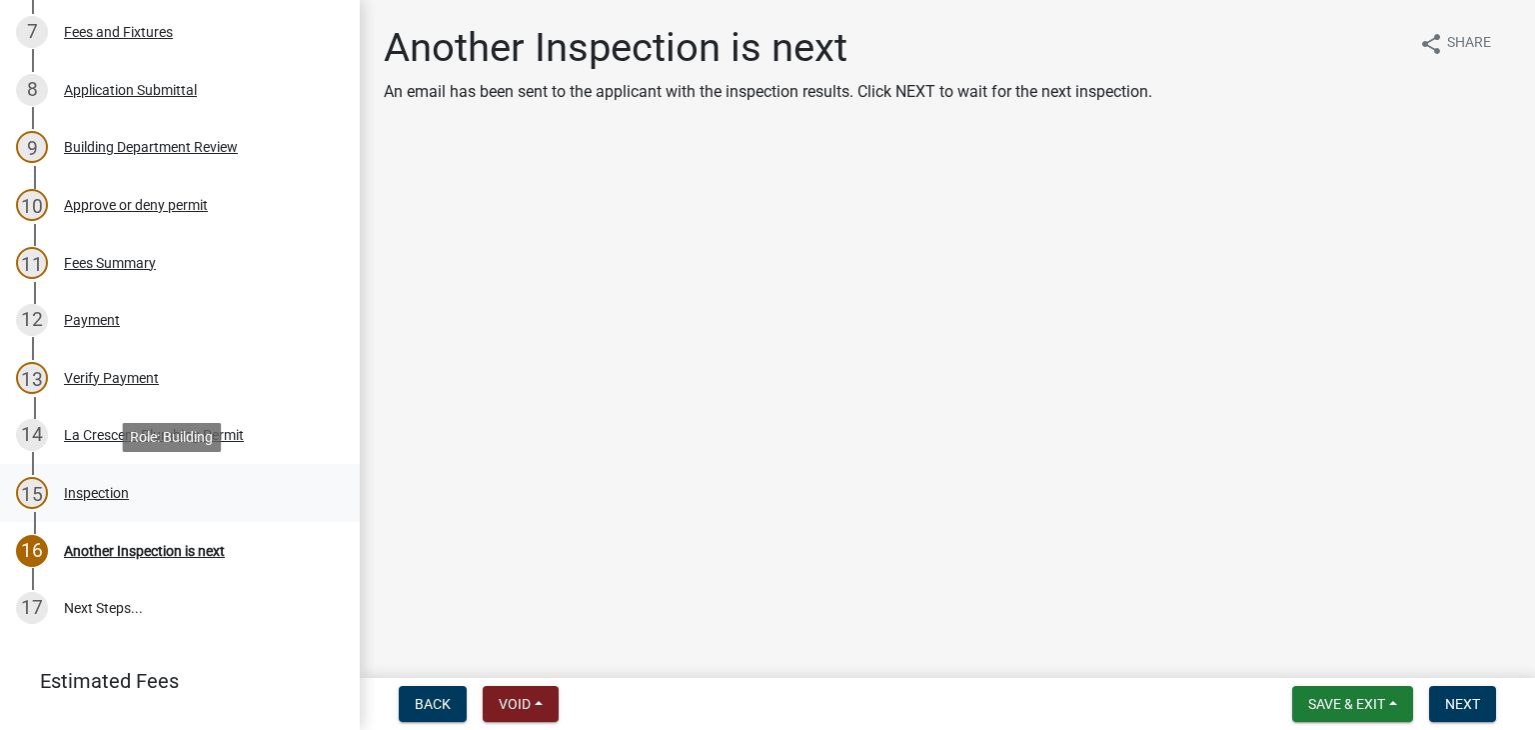
click at [103, 492] on div "Inspection" at bounding box center [96, 493] width 65 height 14
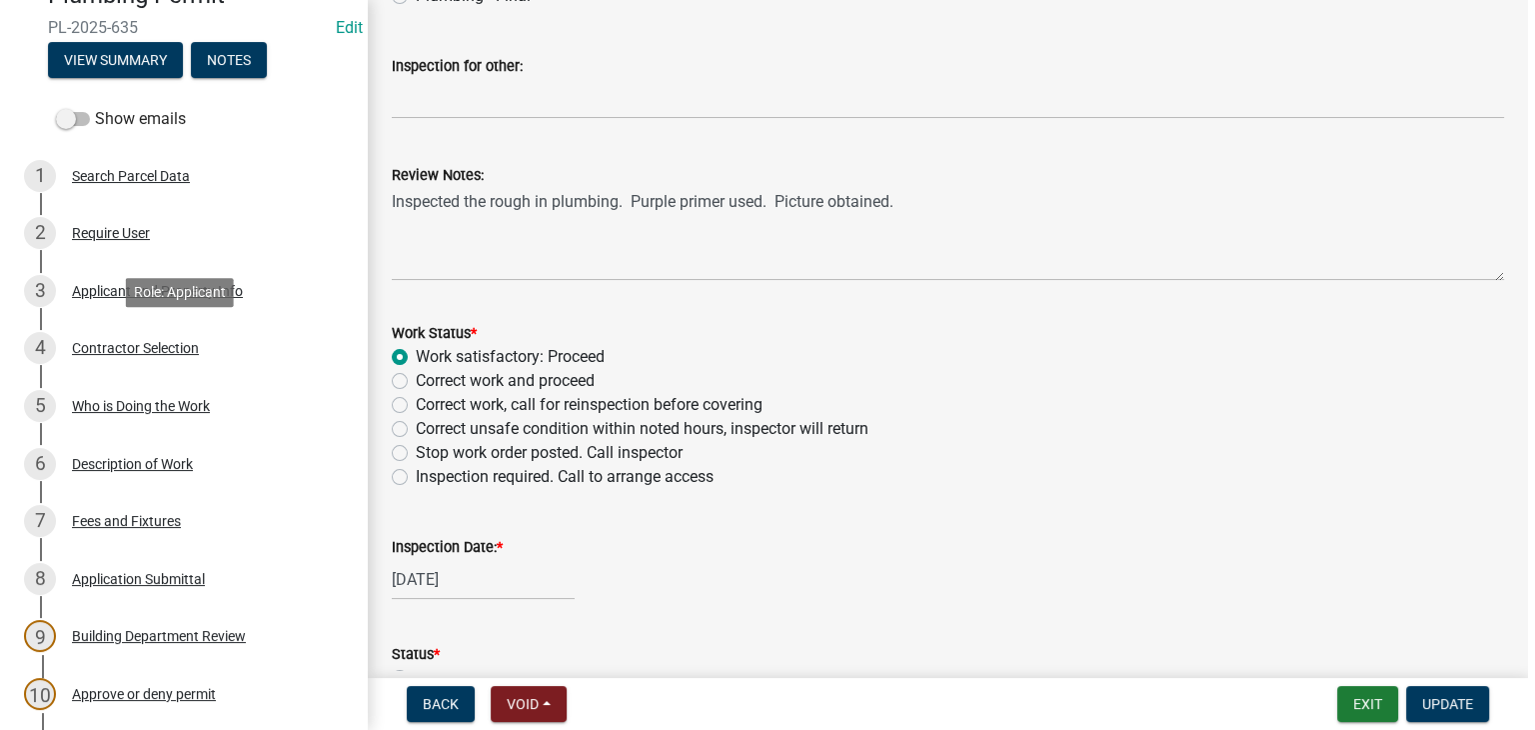
scroll to position [200, 0]
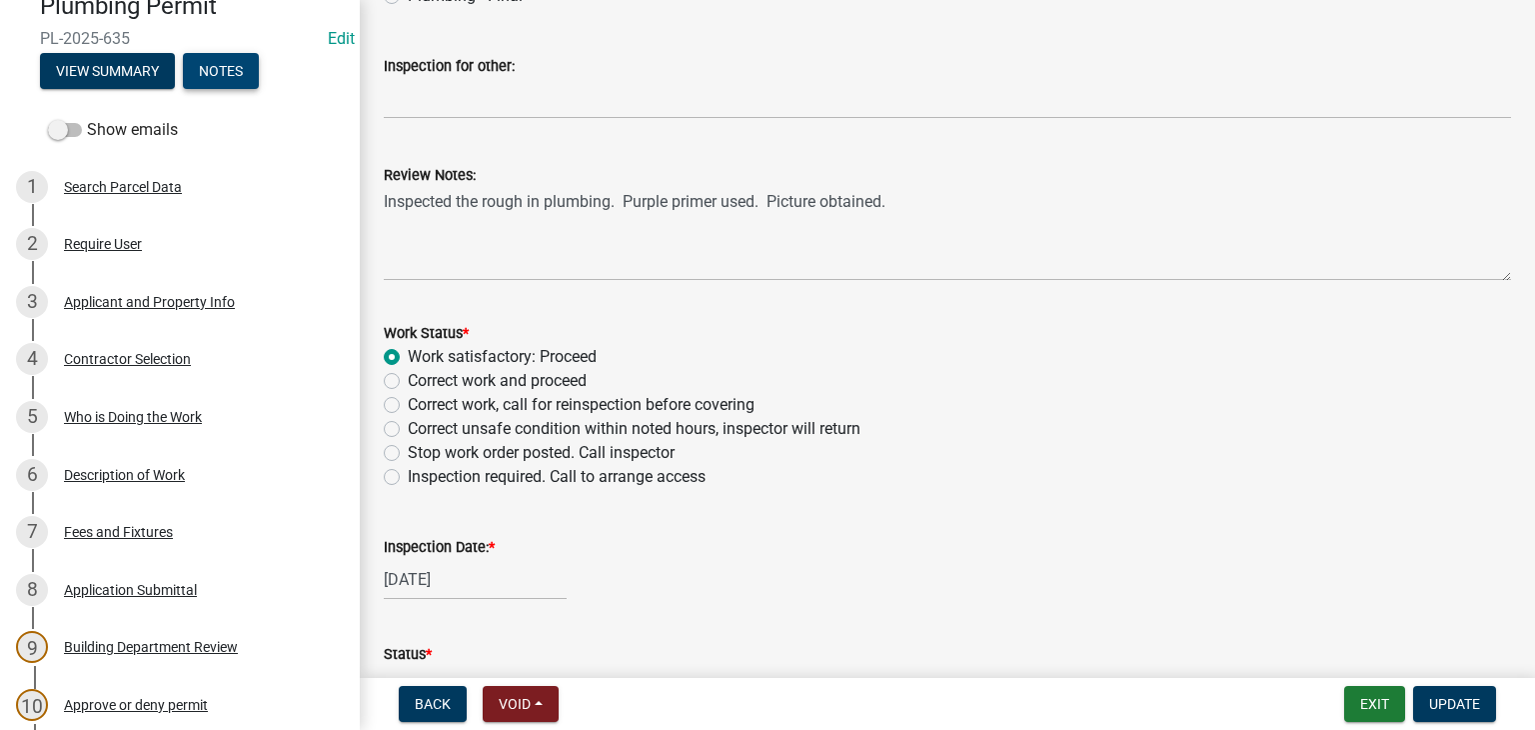
click at [215, 72] on button "Notes" at bounding box center [221, 71] width 76 height 36
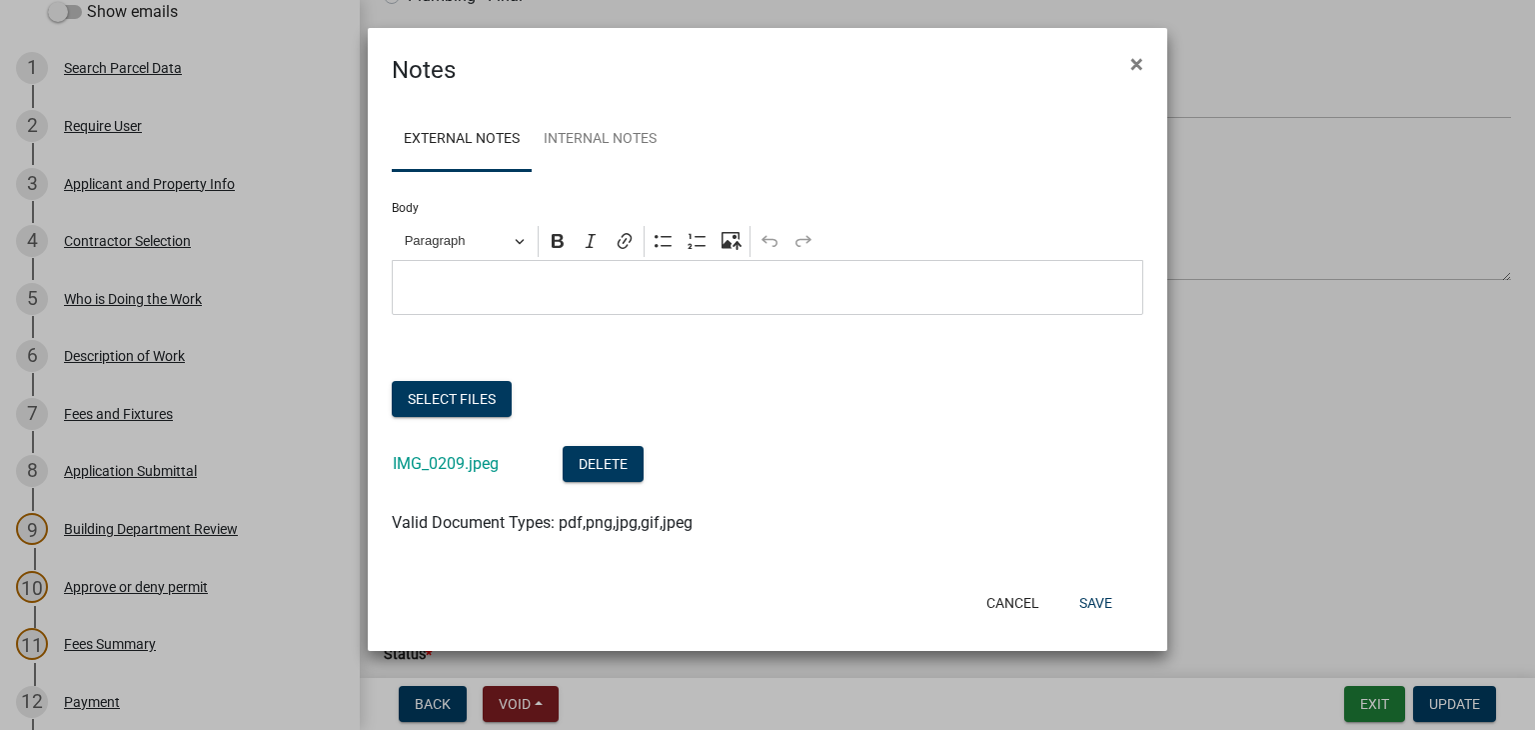
scroll to position [81, 0]
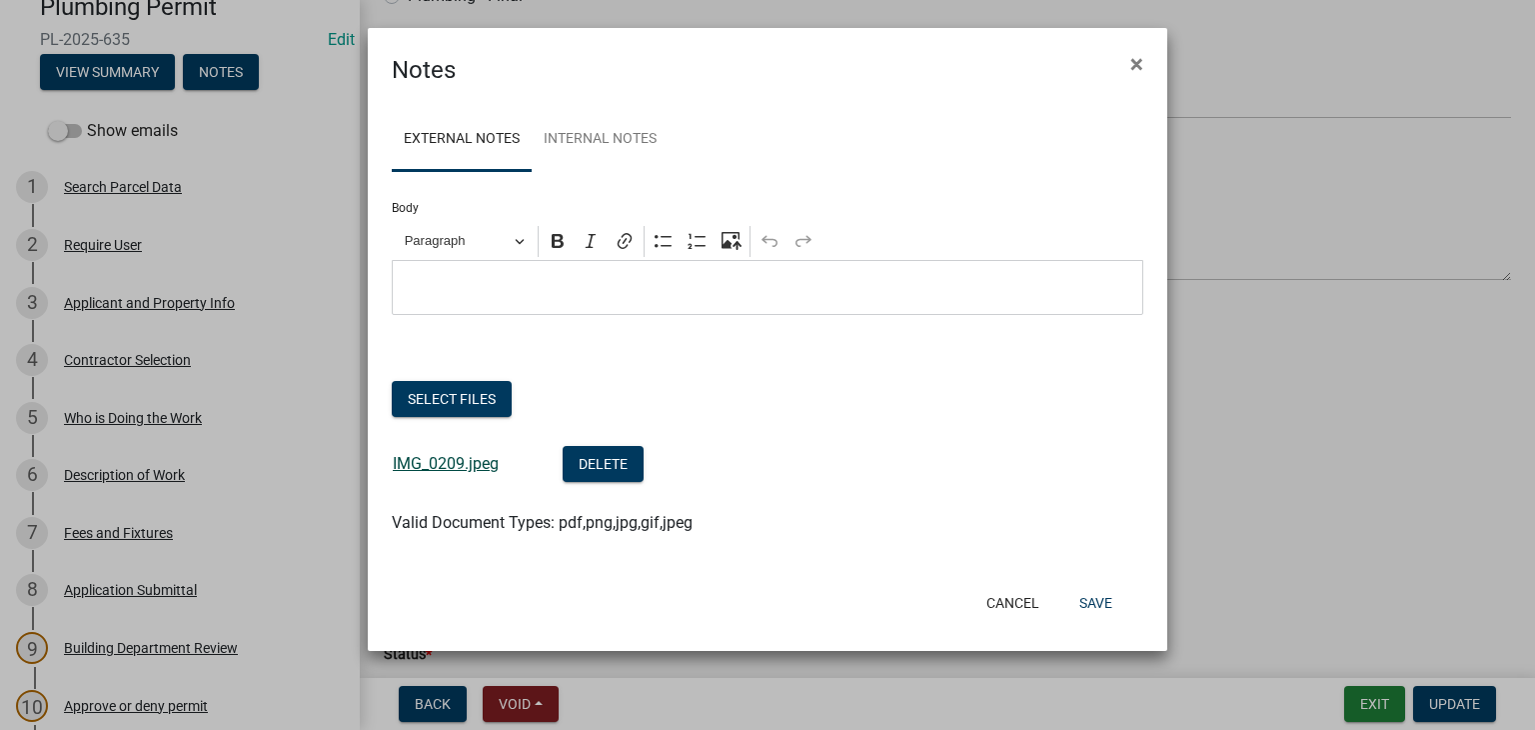
click at [454, 467] on link "IMG_0209.jpeg" at bounding box center [446, 463] width 106 height 19
click at [1138, 70] on span "×" at bounding box center [1136, 64] width 13 height 28
